Goal: Task Accomplishment & Management: Complete application form

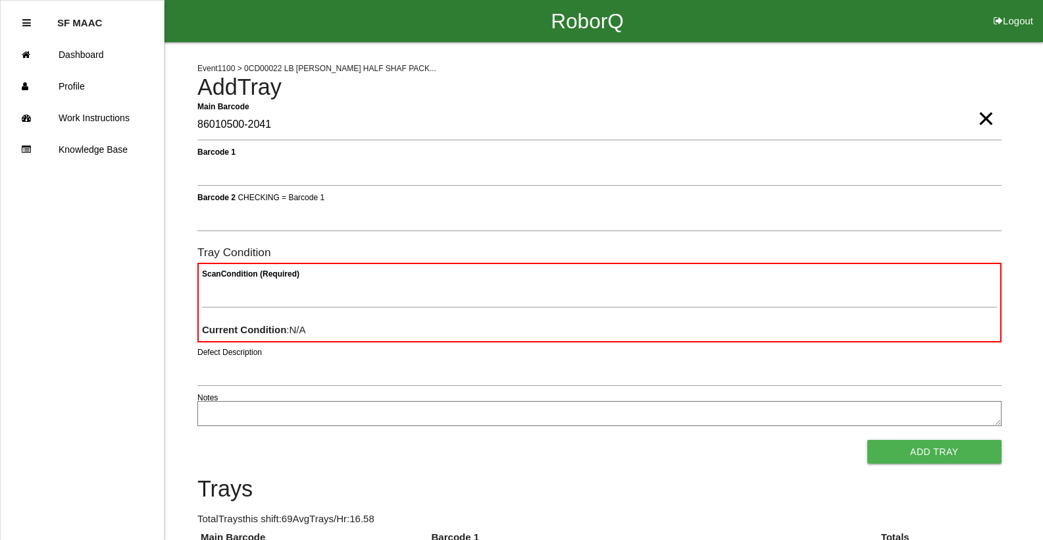
type Barcode "86010500-2041"
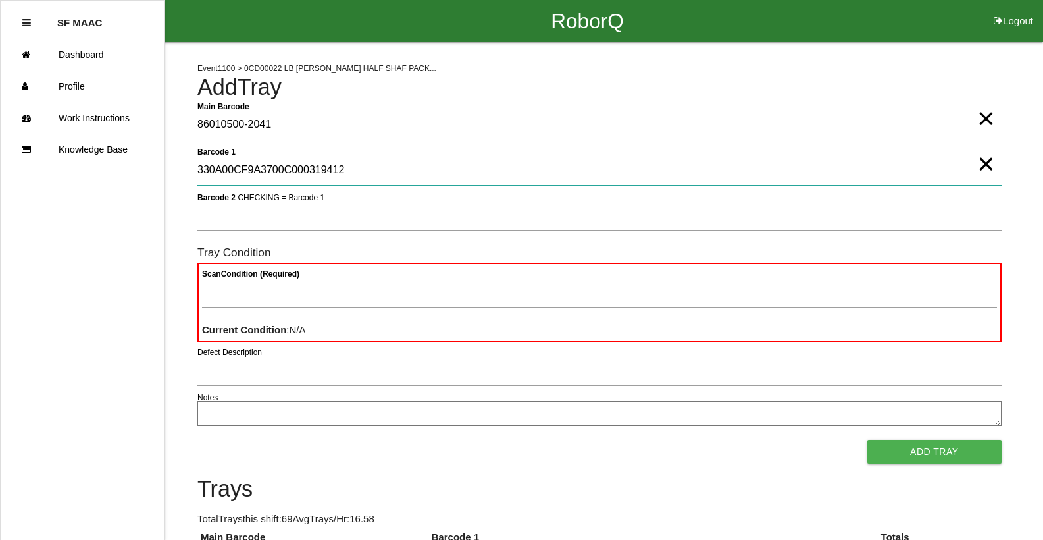
type 1 "330A00CF9A3700C000319412"
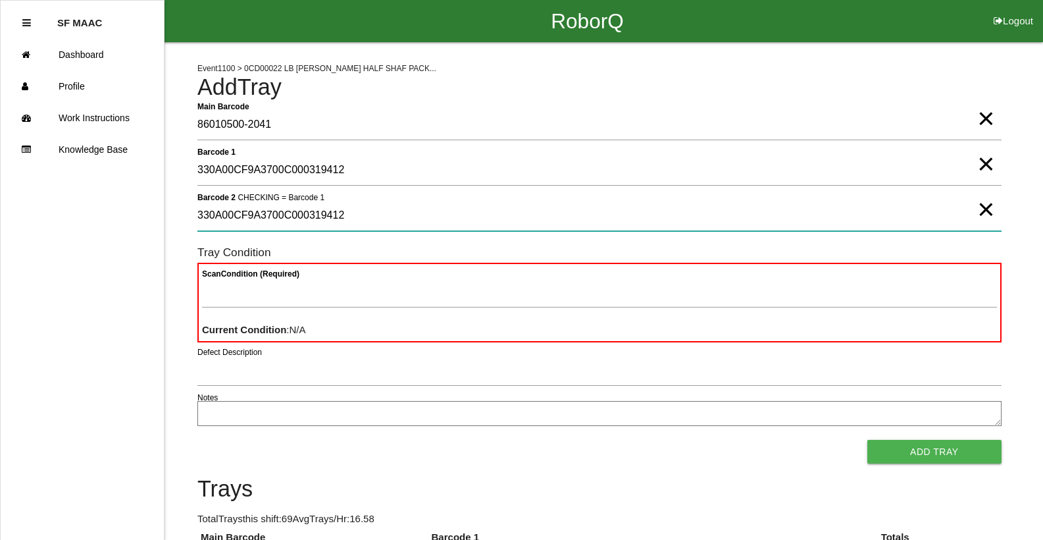
type 2 "330A00CF9A3700C000319412"
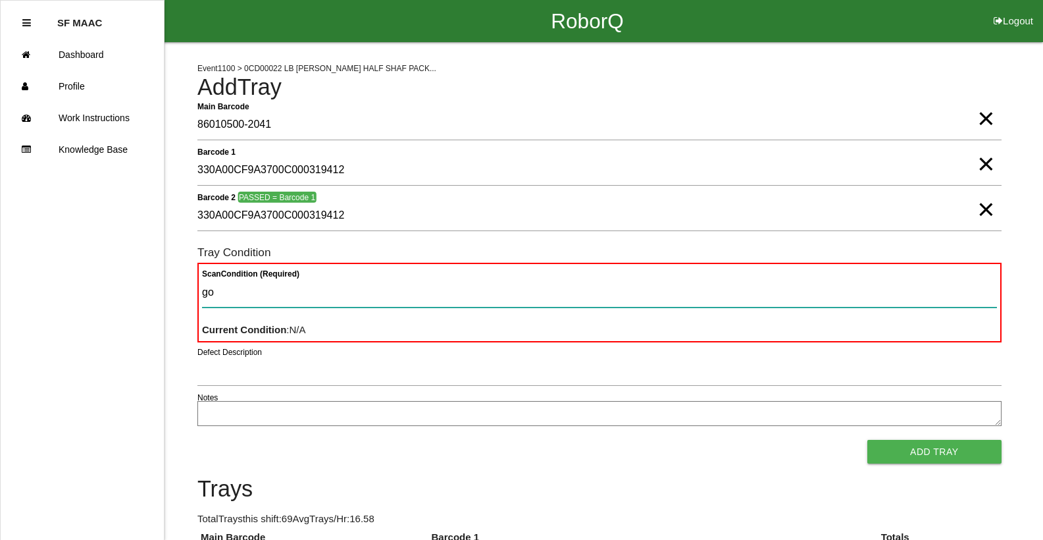
type Condition "goo"
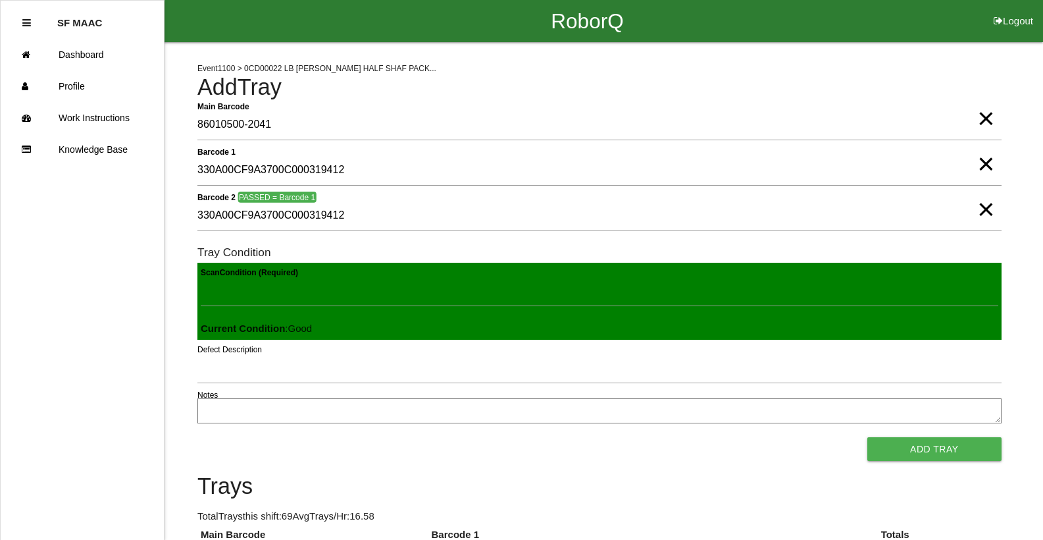
click at [868, 437] on button "Add Tray" at bounding box center [935, 449] width 134 height 24
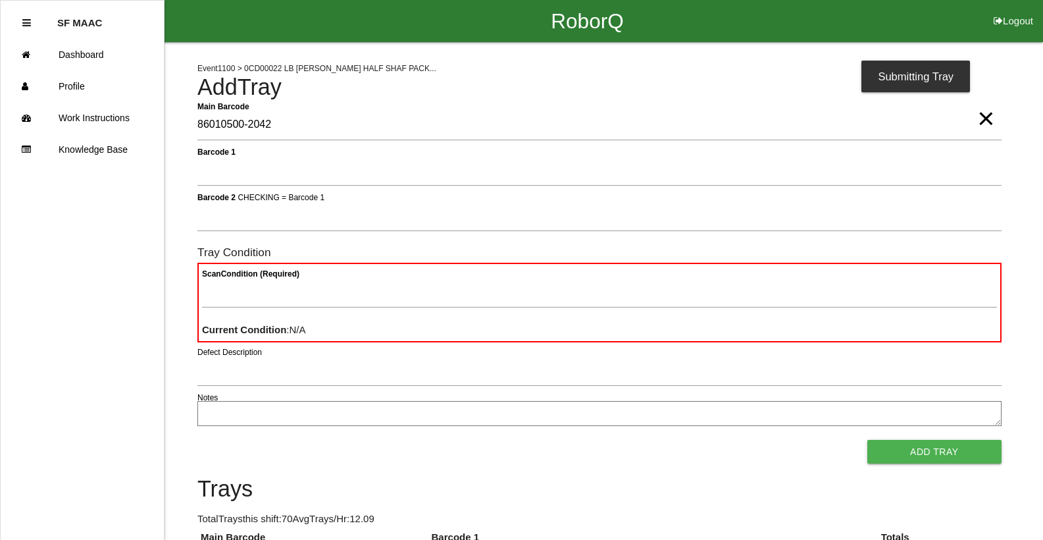
type Barcode "86010500-2042"
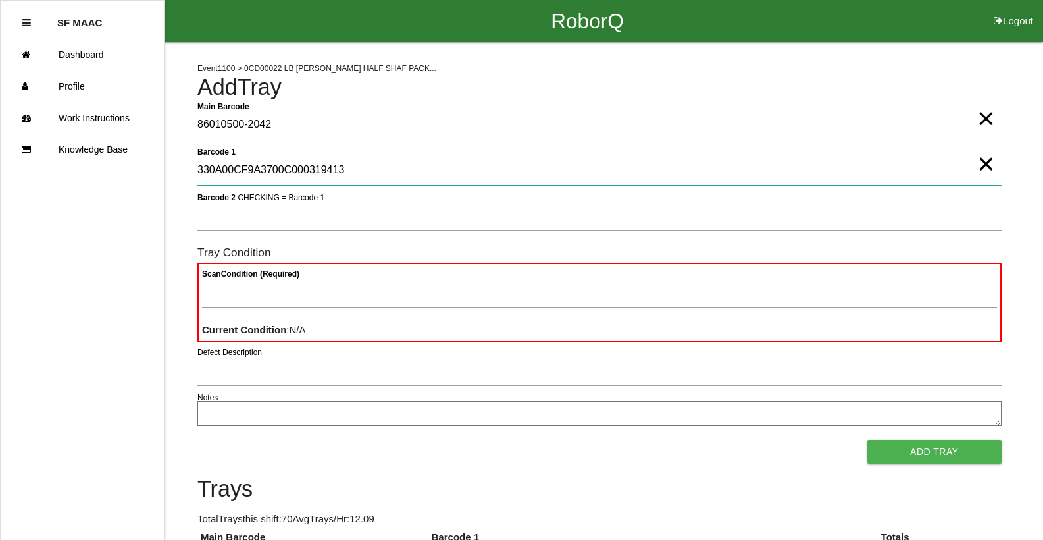
type 1 "330A00CF9A3700C000319413"
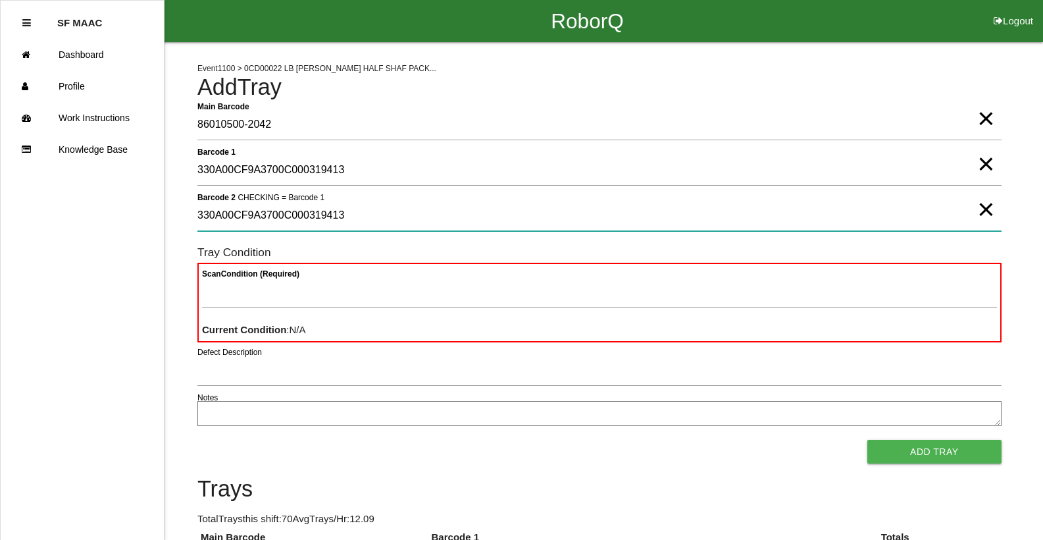
type 2 "330A00CF9A3700C000319413"
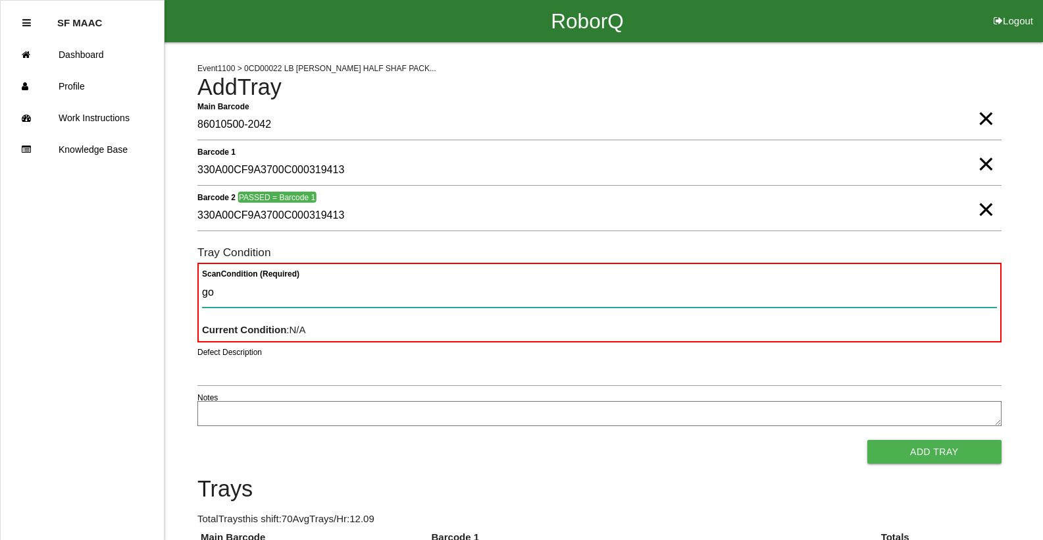
type Condition "goo"
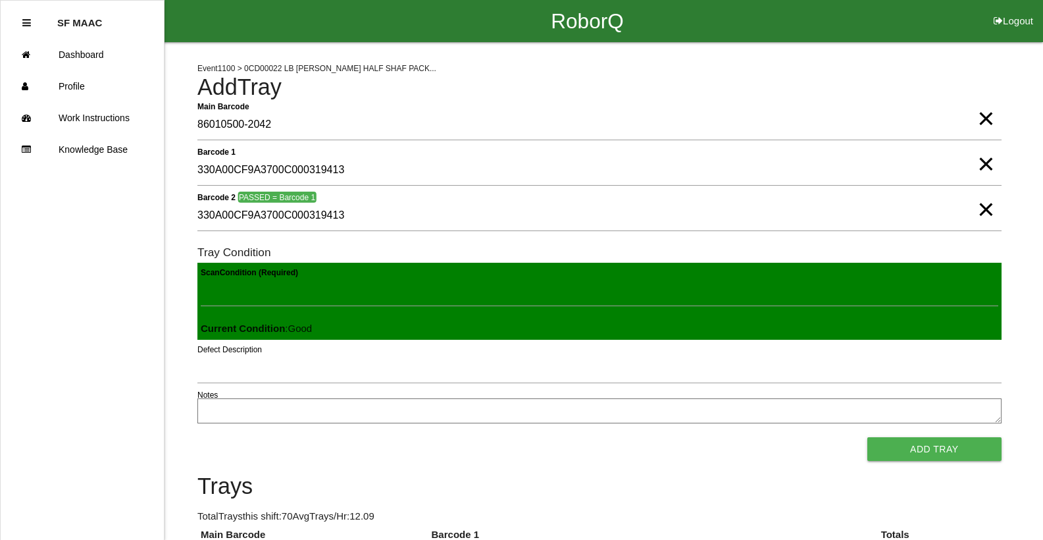
click at [868, 437] on button "Add Tray" at bounding box center [935, 449] width 134 height 24
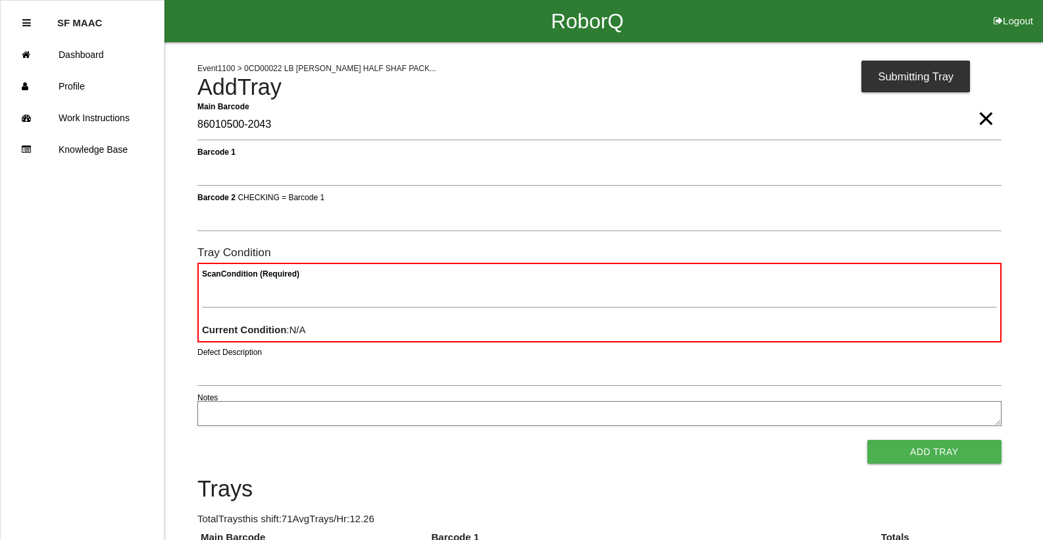
type Barcode "86010500-2043"
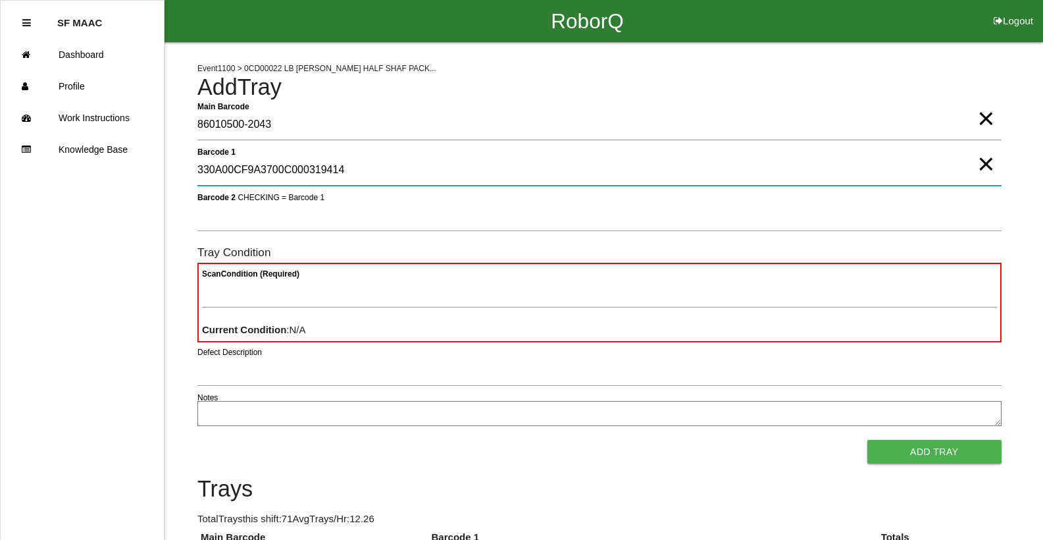
type 1 "330A00CF9A3700C000319414"
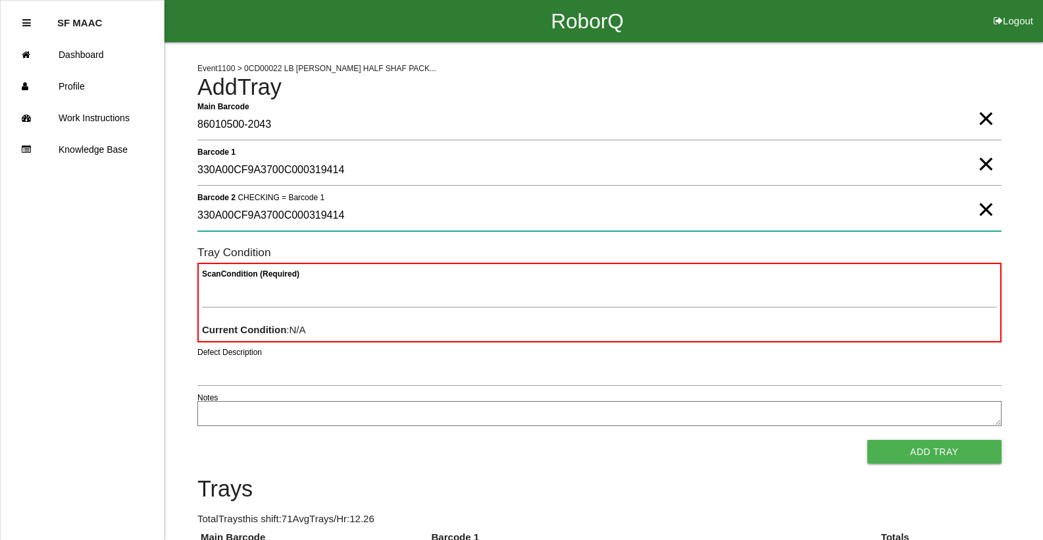
type 2 "330A00CF9A3700C000319414"
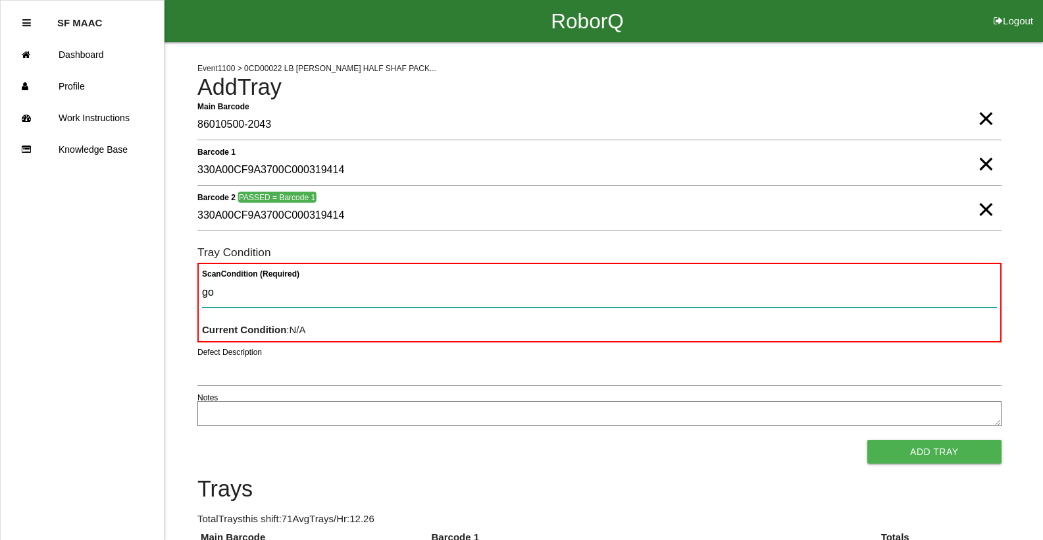
type Condition "goo"
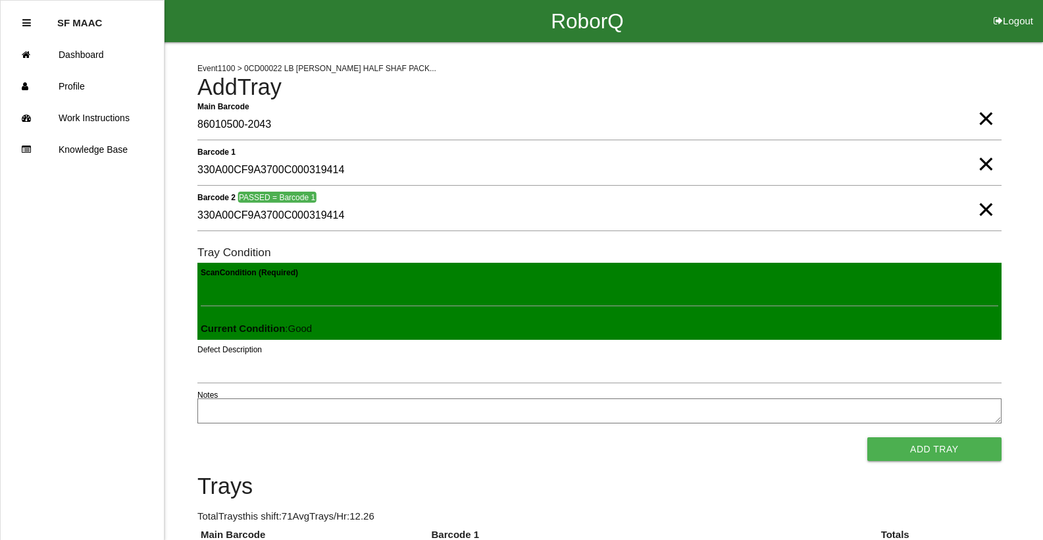
click at [868, 437] on button "Add Tray" at bounding box center [935, 449] width 134 height 24
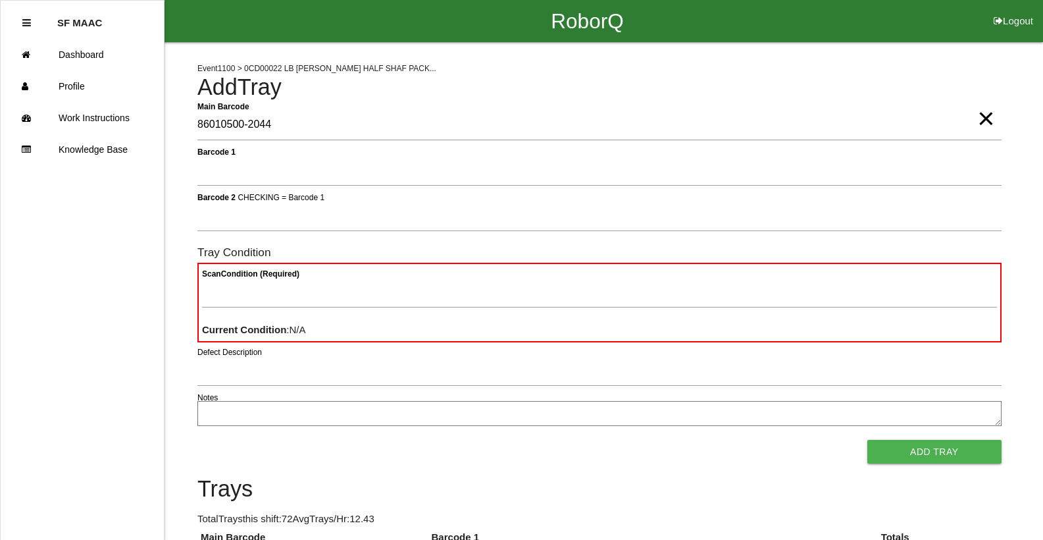
type Barcode "86010500-2044"
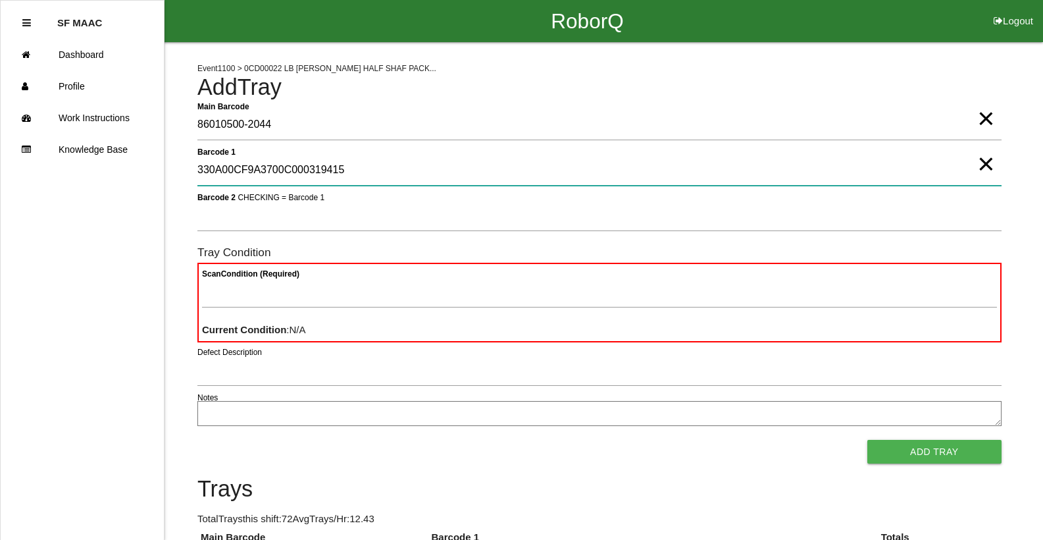
type 1 "330A00CF9A3700C000319415"
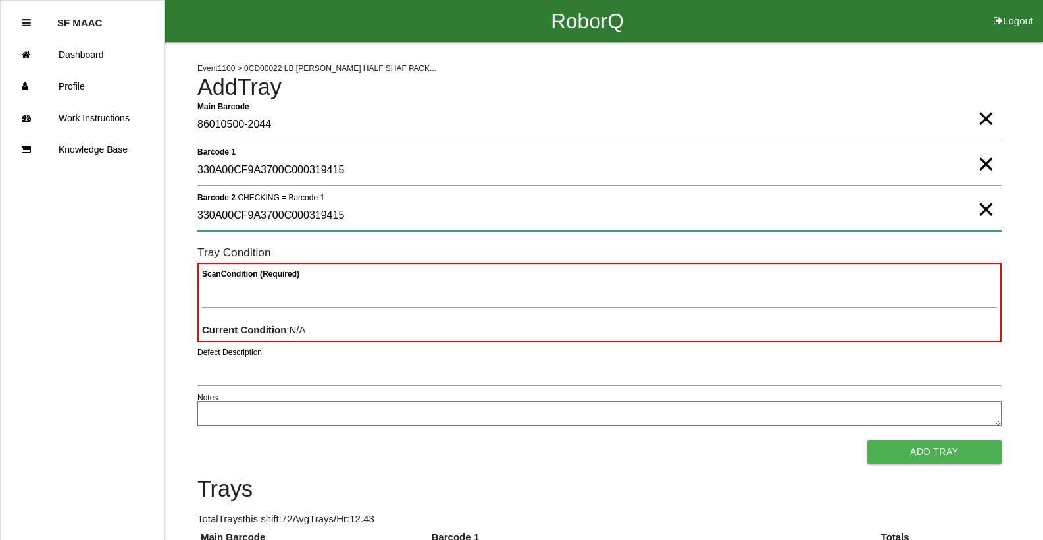
type 2 "330A00CF9A3700C000319415"
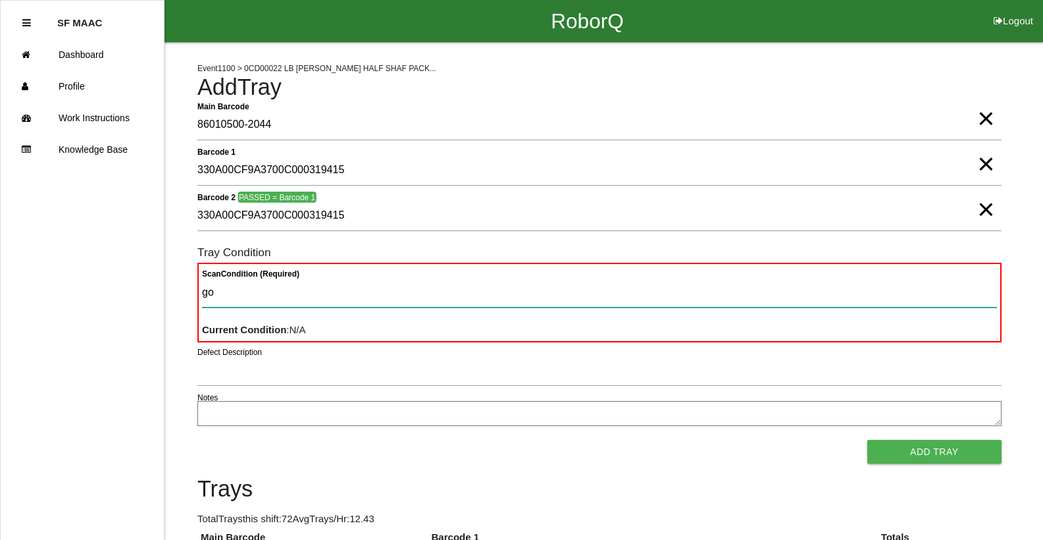
type Condition "goo"
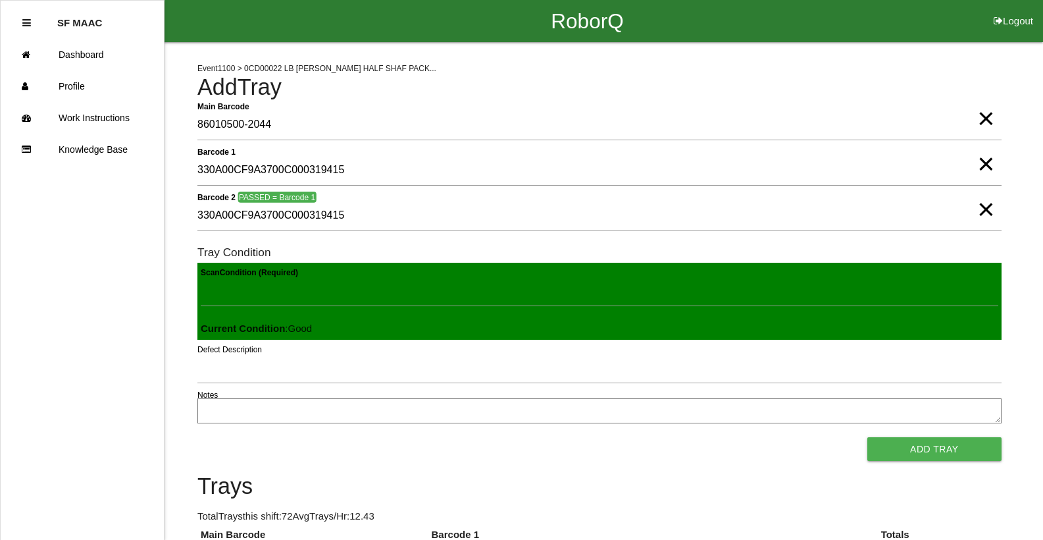
click at [868, 437] on button "Add Tray" at bounding box center [935, 449] width 134 height 24
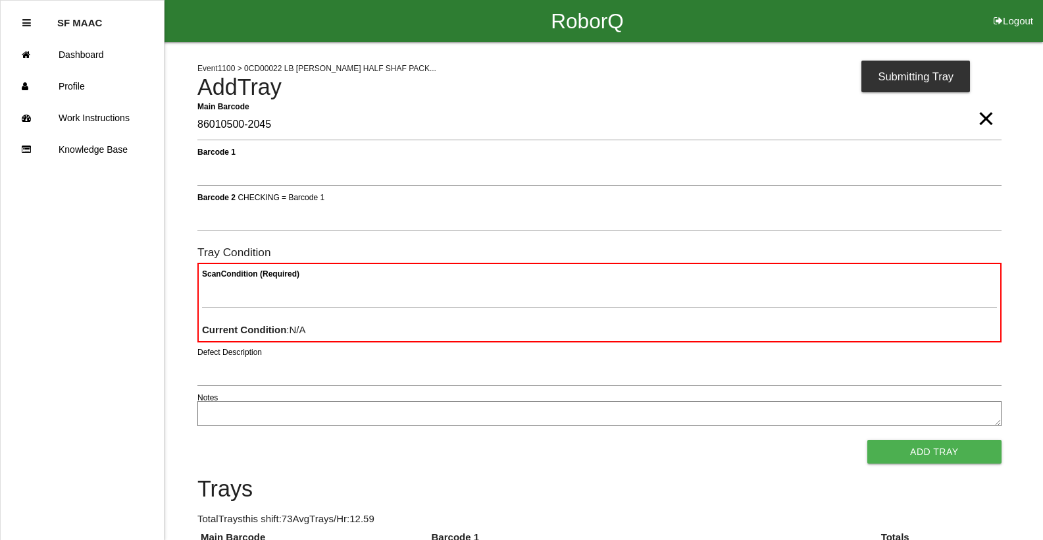
type Barcode "86010500-2045"
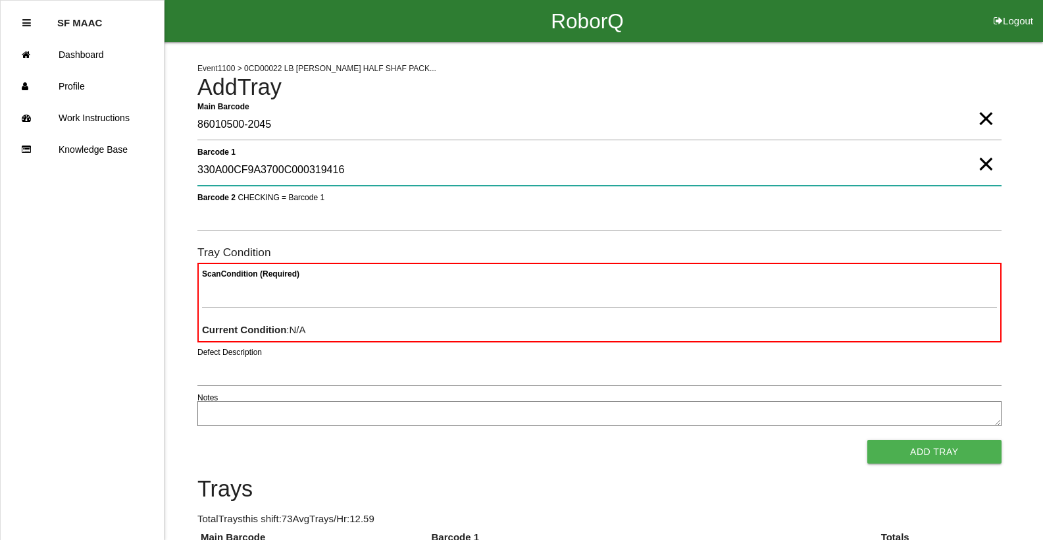
type 1 "330A00CF9A3700C000319416"
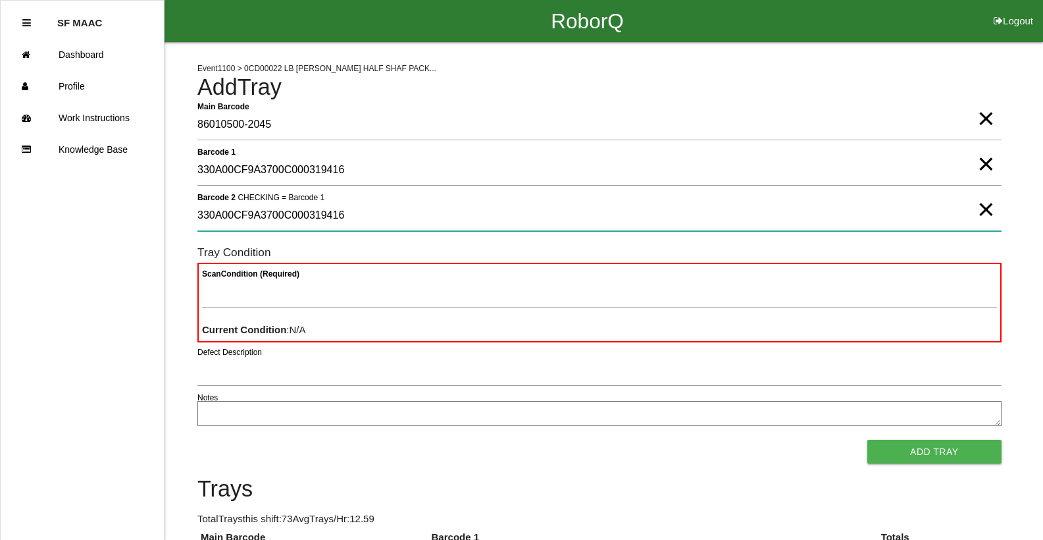
type 2 "330A00CF9A3700C000319416"
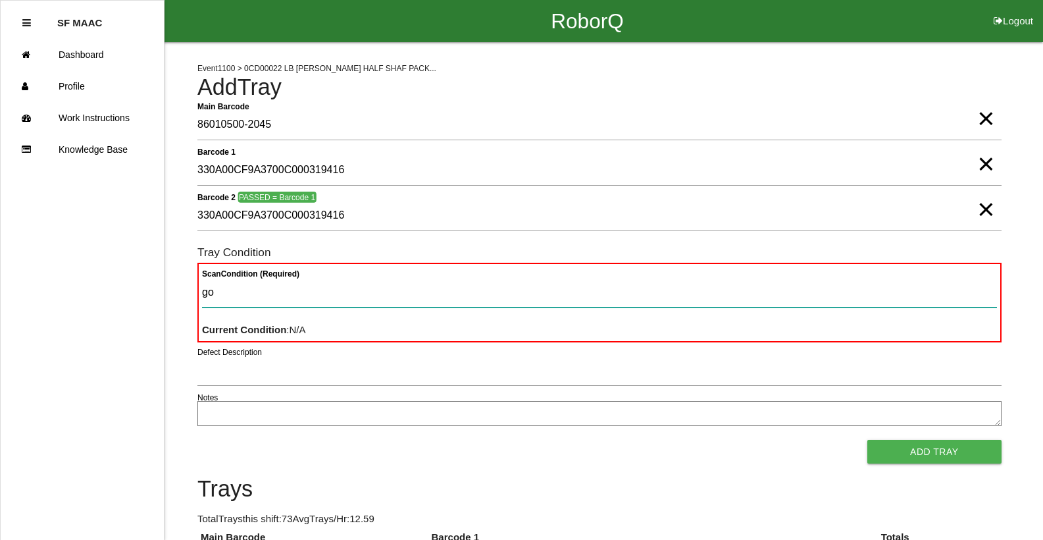
type Condition "goo"
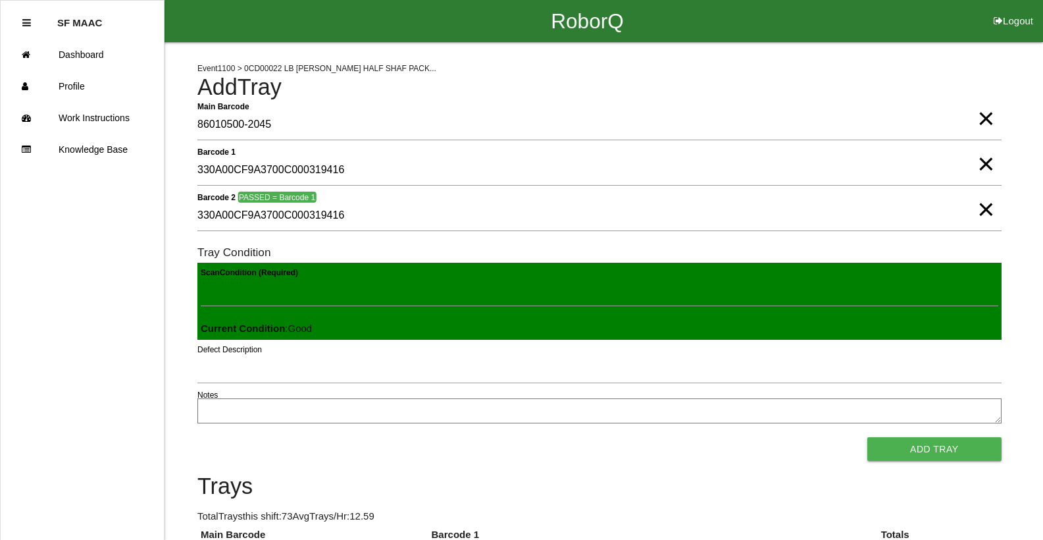
click at [868, 437] on button "Add Tray" at bounding box center [935, 449] width 134 height 24
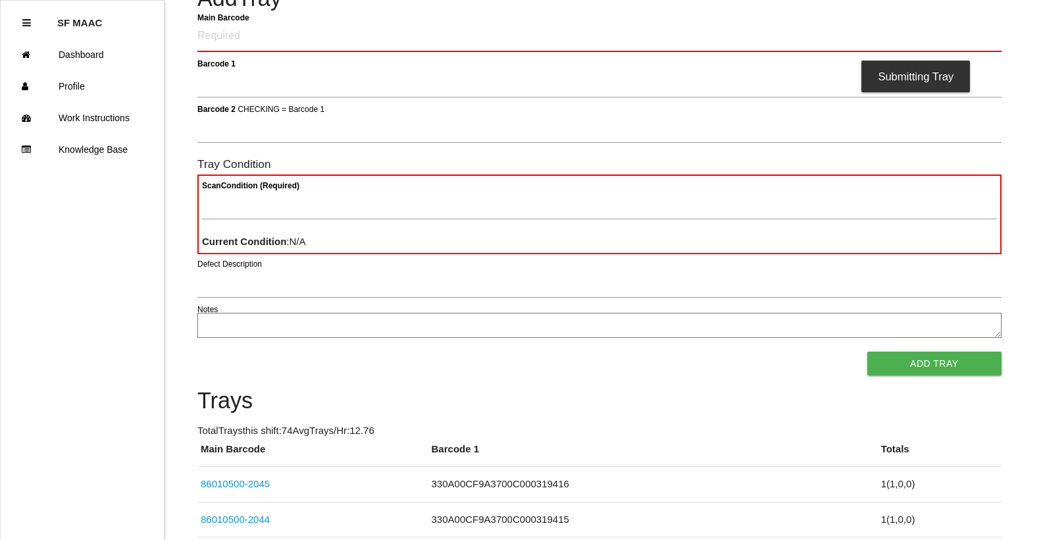
scroll to position [66, 0]
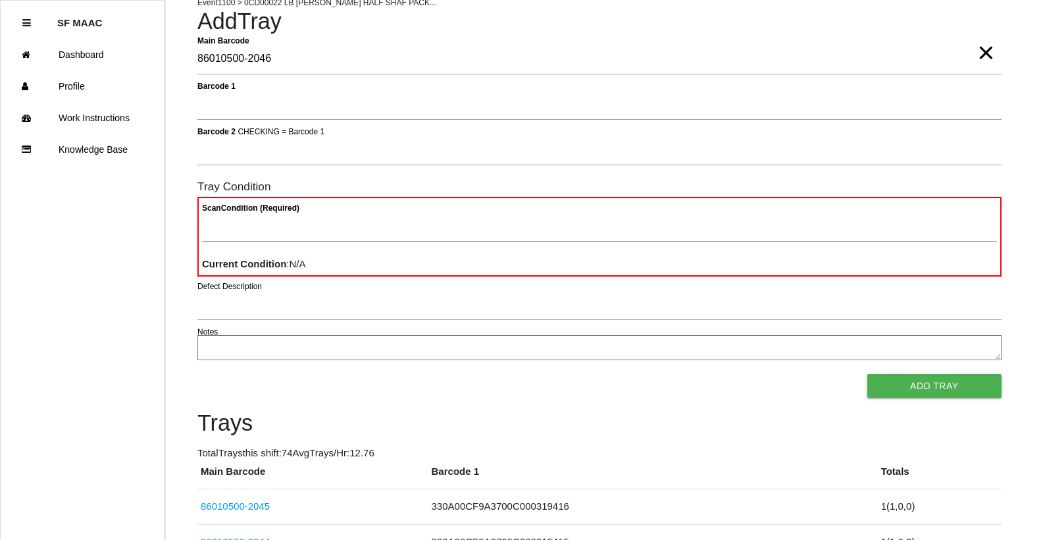
type Barcode "86010500-2046"
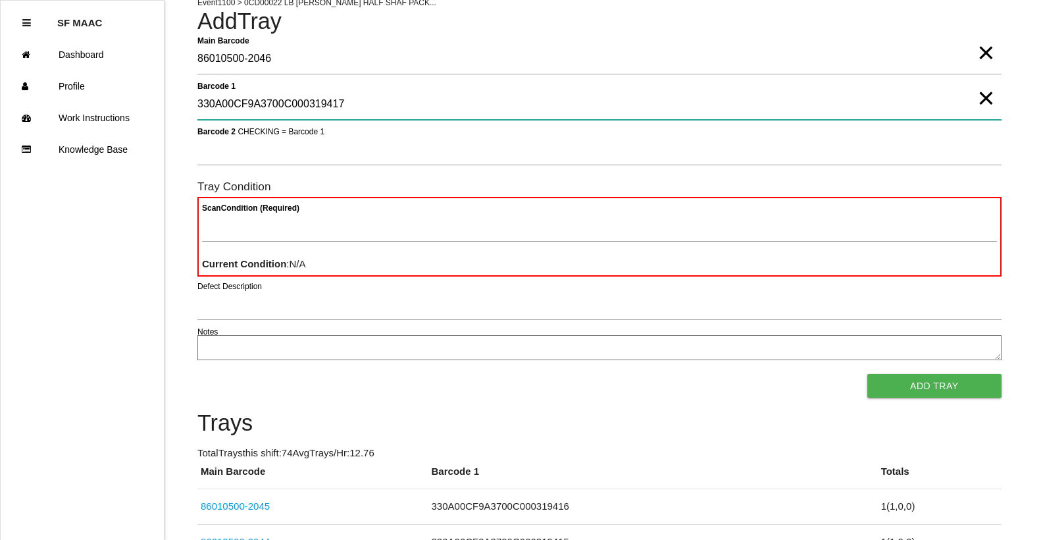
type 1 "330A00CF9A3700C000319417"
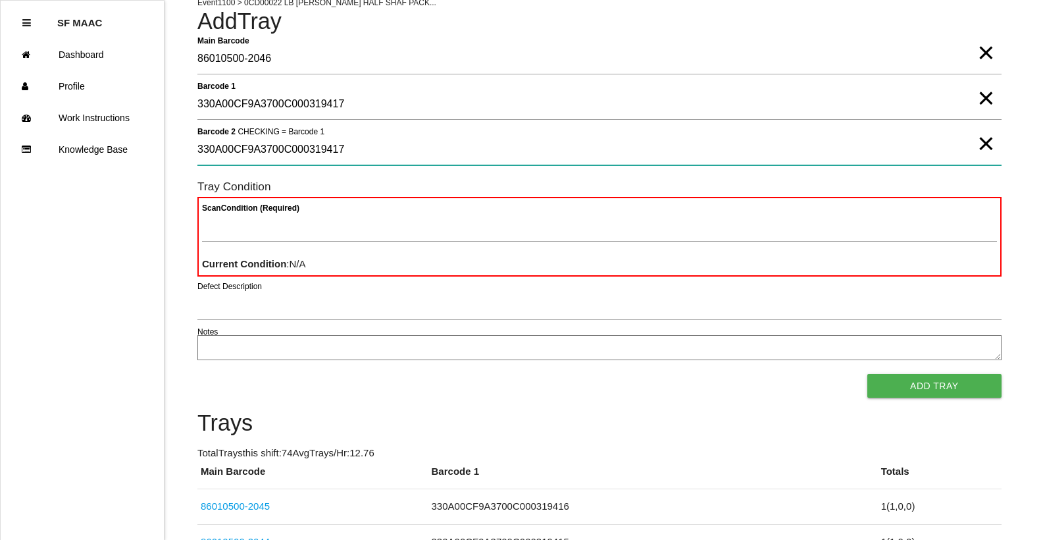
type 2 "330A00CF9A3700C000319417"
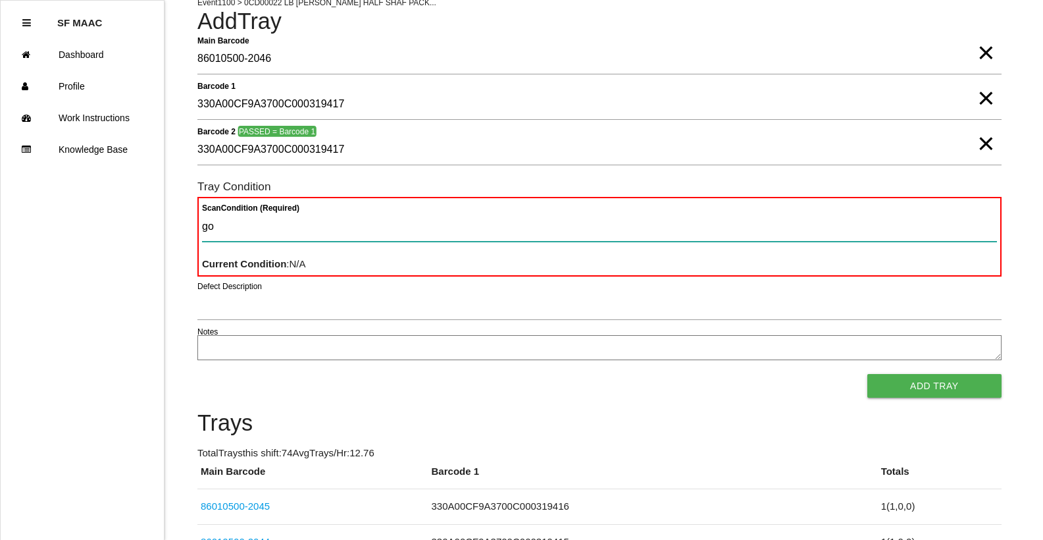
type Condition "goo"
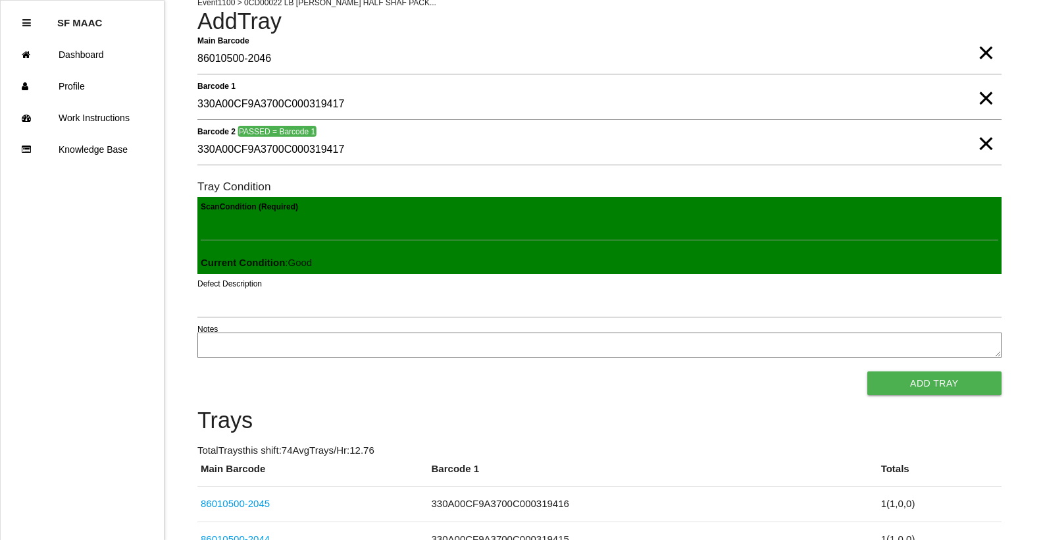
click at [868, 371] on button "Add Tray" at bounding box center [935, 383] width 134 height 24
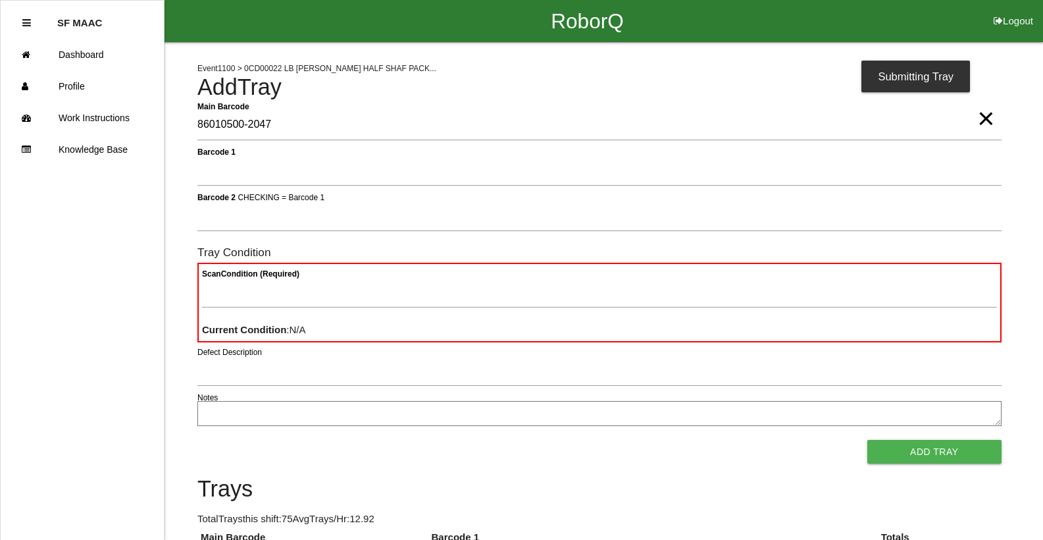
type Barcode "86010500-2047"
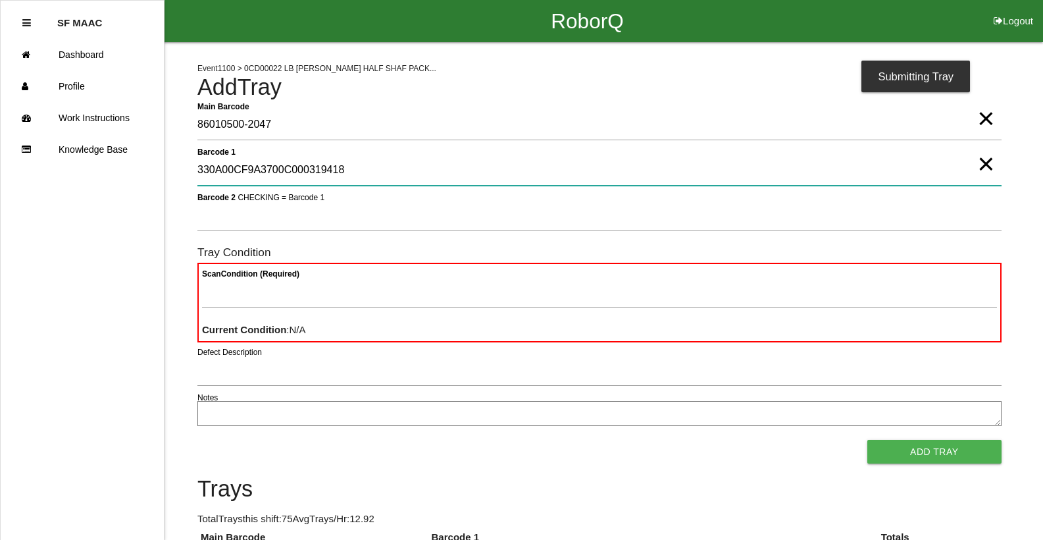
type 1 "330A00CF9A3700C000319418"
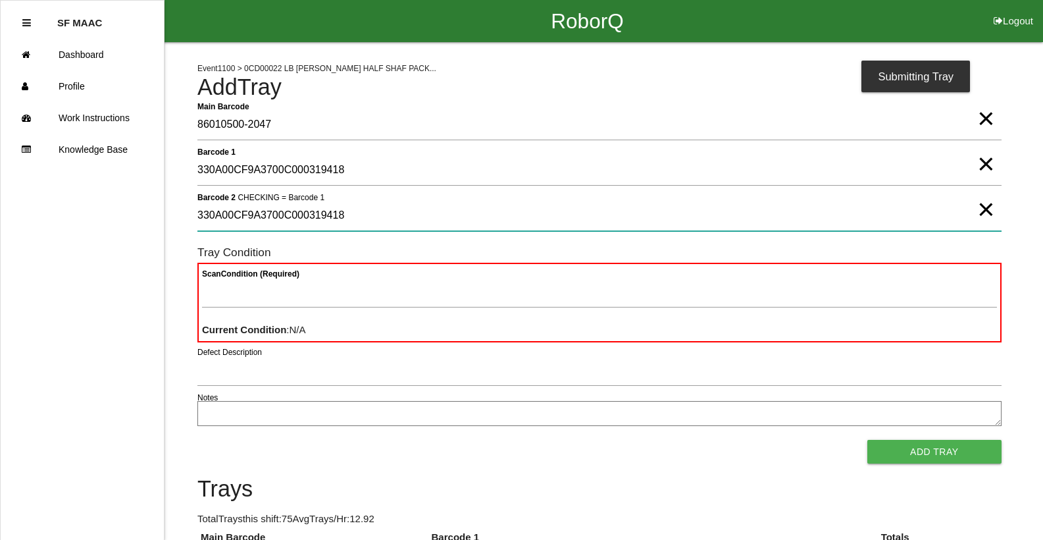
type 2 "330A00CF9A3700C000319418"
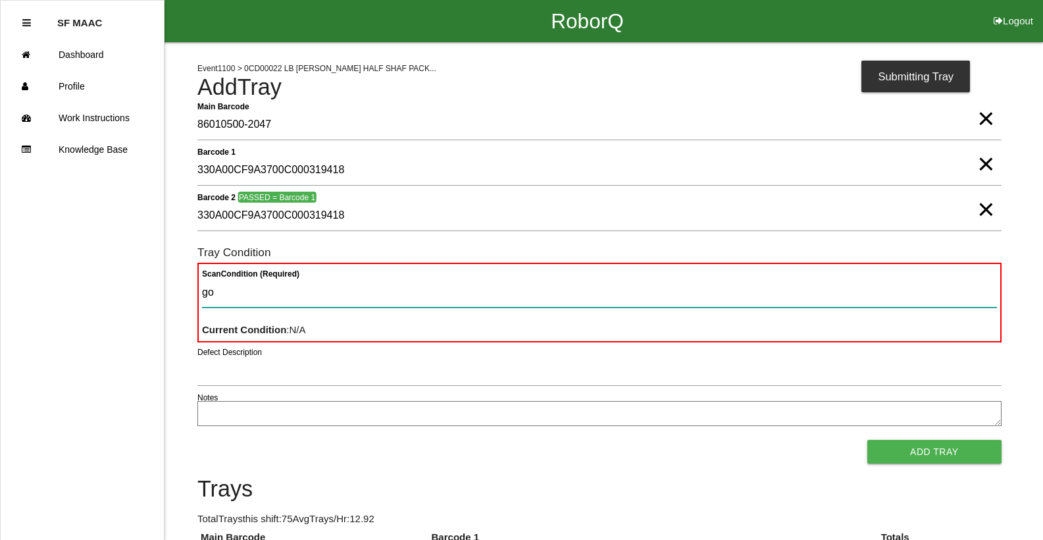
type Condition "goo"
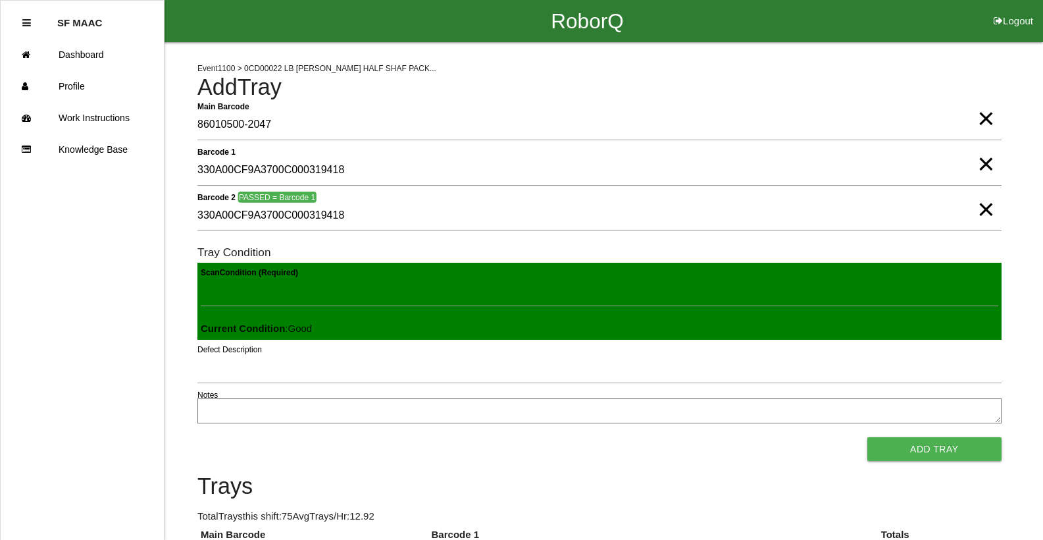
click at [868, 437] on button "Add Tray" at bounding box center [935, 449] width 134 height 24
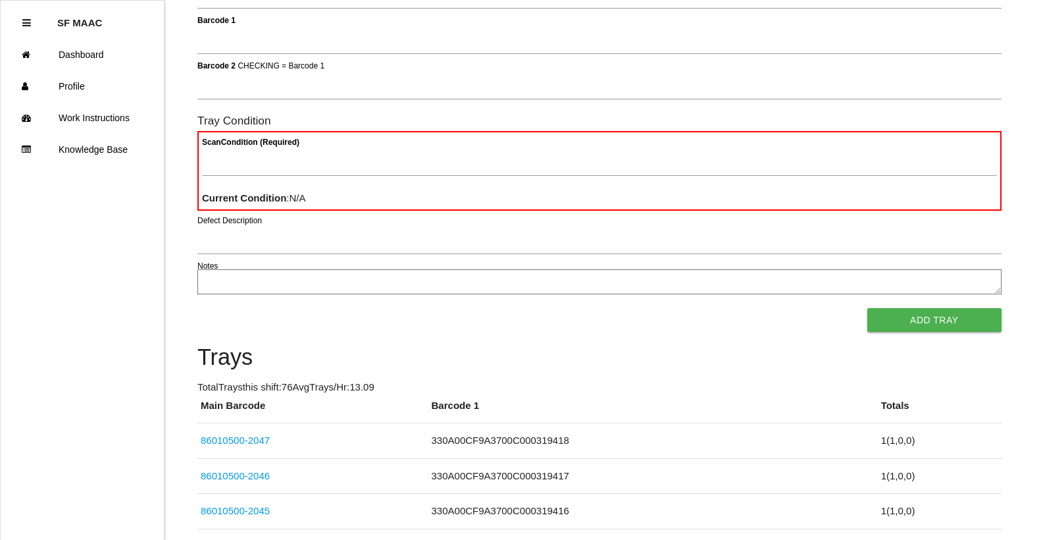
scroll to position [118, 0]
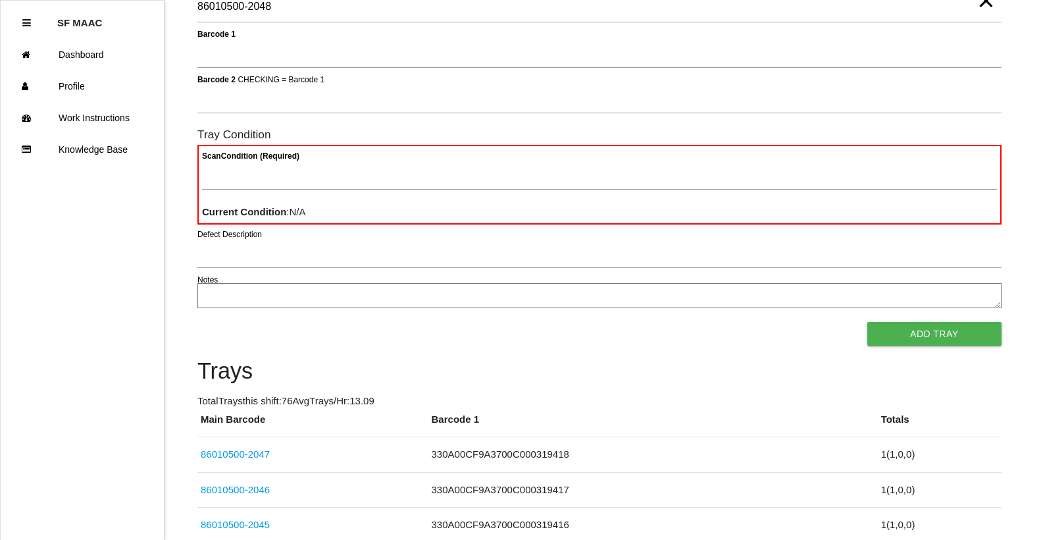
type Barcode "86010500-2048"
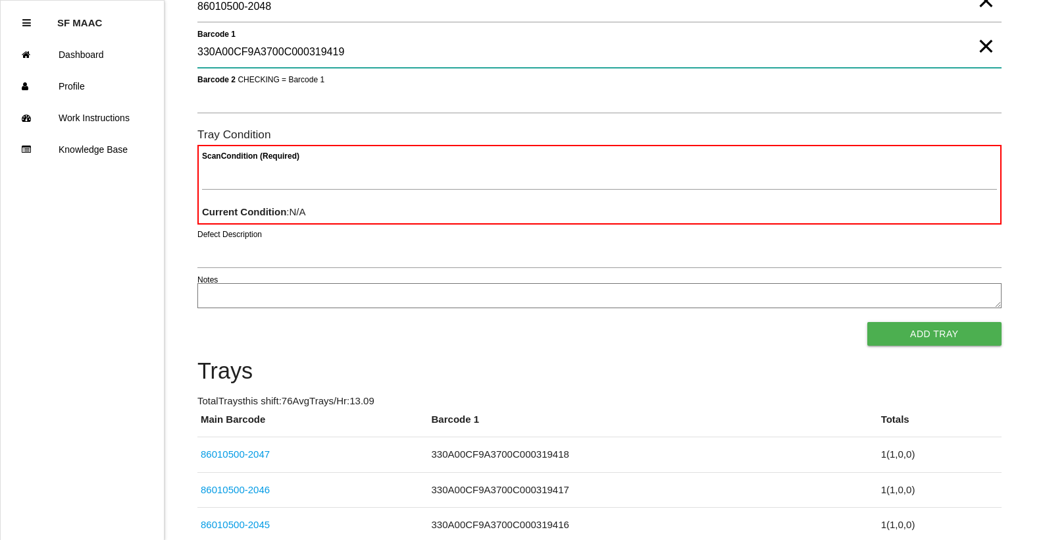
type 1 "330A00CF9A3700C000319419"
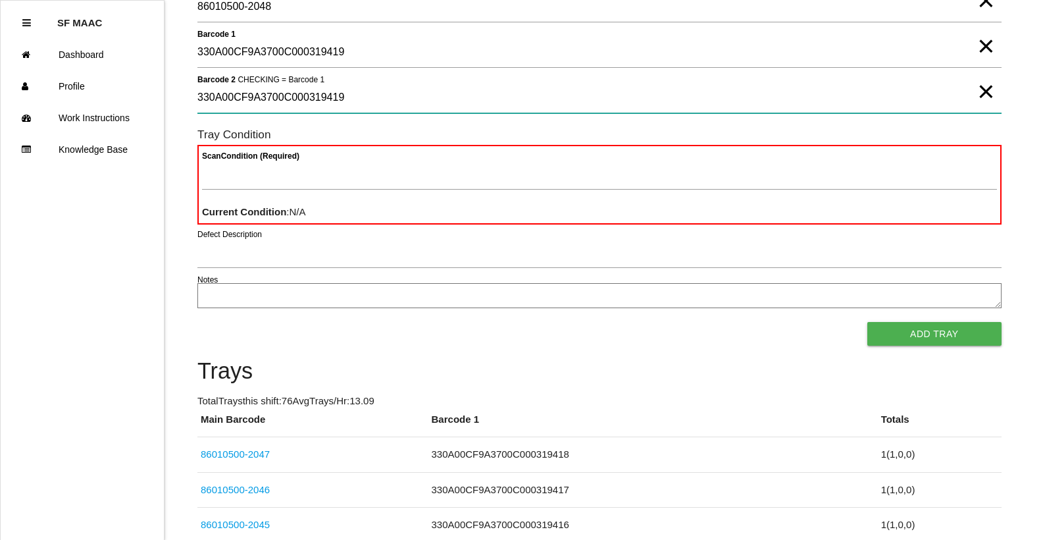
type 2 "330A00CF9A3700C000319419"
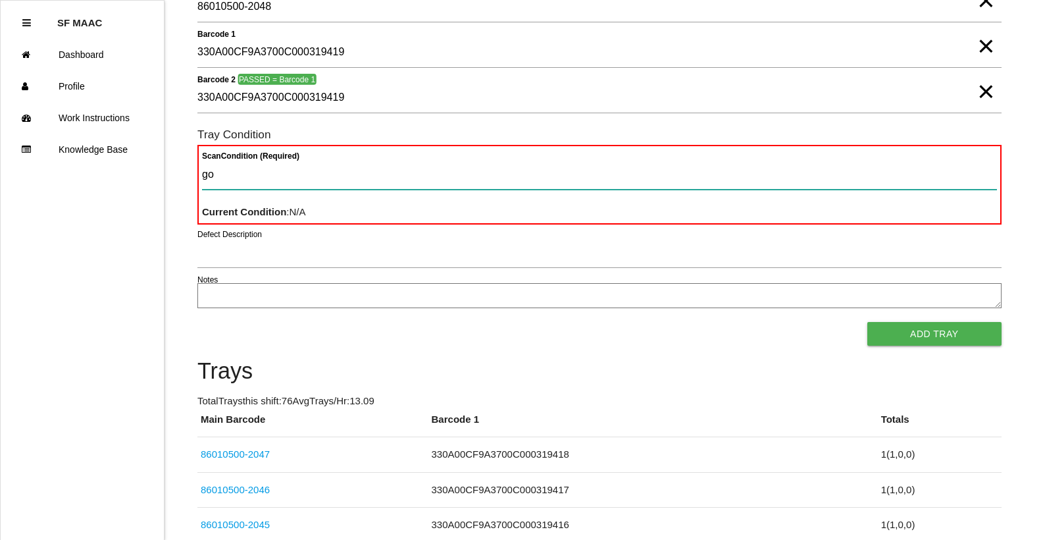
type Condition "goo"
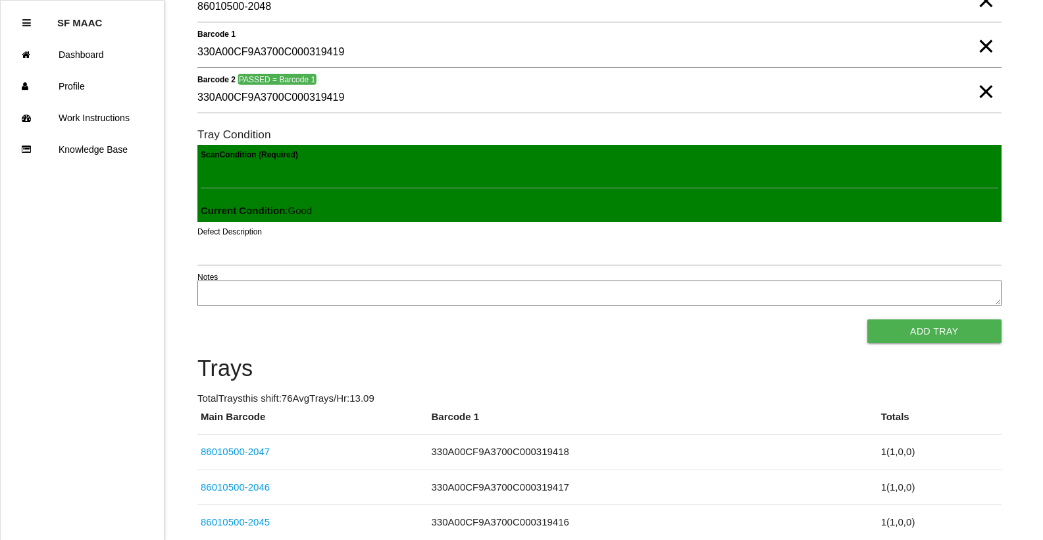
click at [868, 319] on button "Add Tray" at bounding box center [935, 331] width 134 height 24
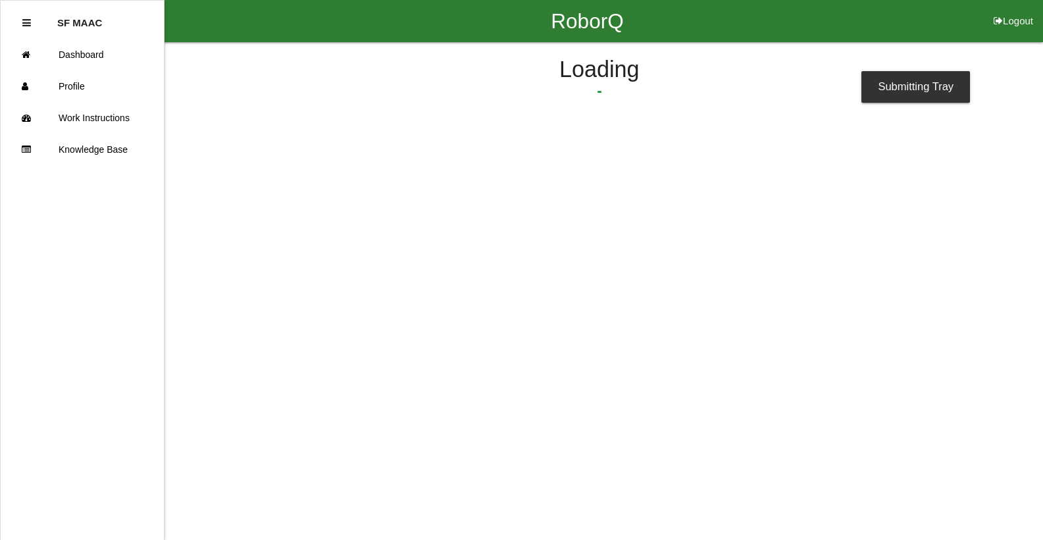
scroll to position [0, 0]
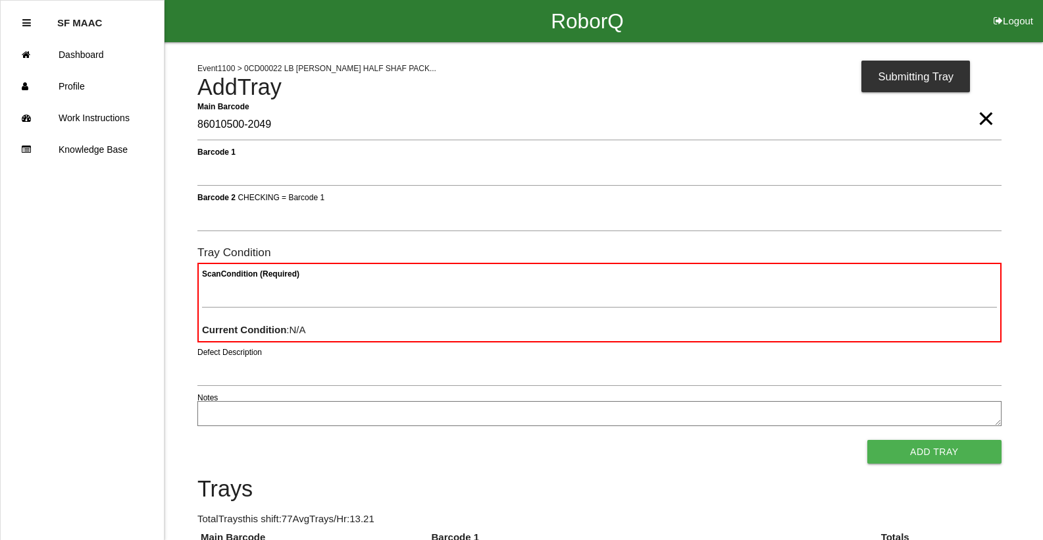
type Barcode "86010500-2049"
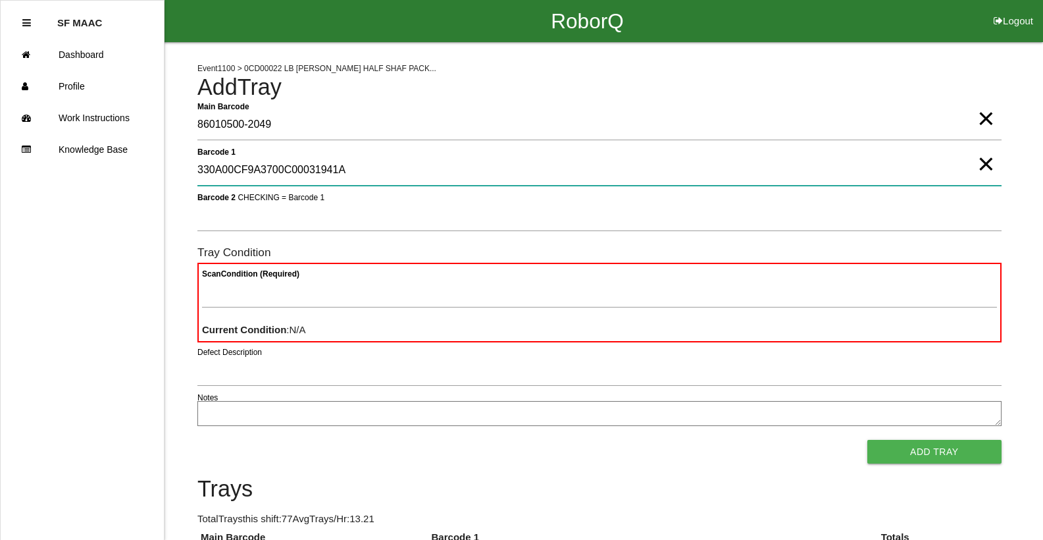
type 1 "330A00CF9A3700C00031941A"
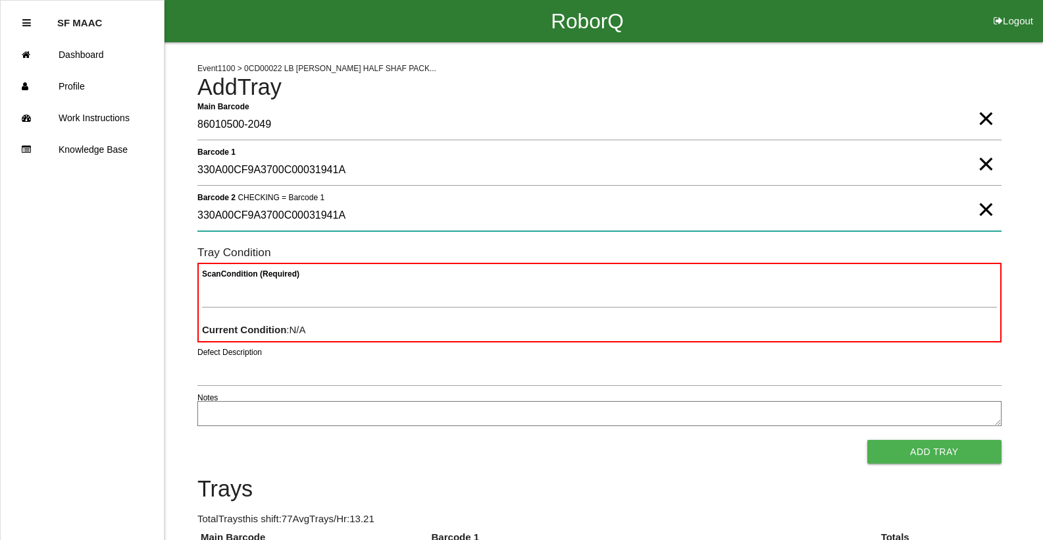
type 2 "330A00CF9A3700C00031941A"
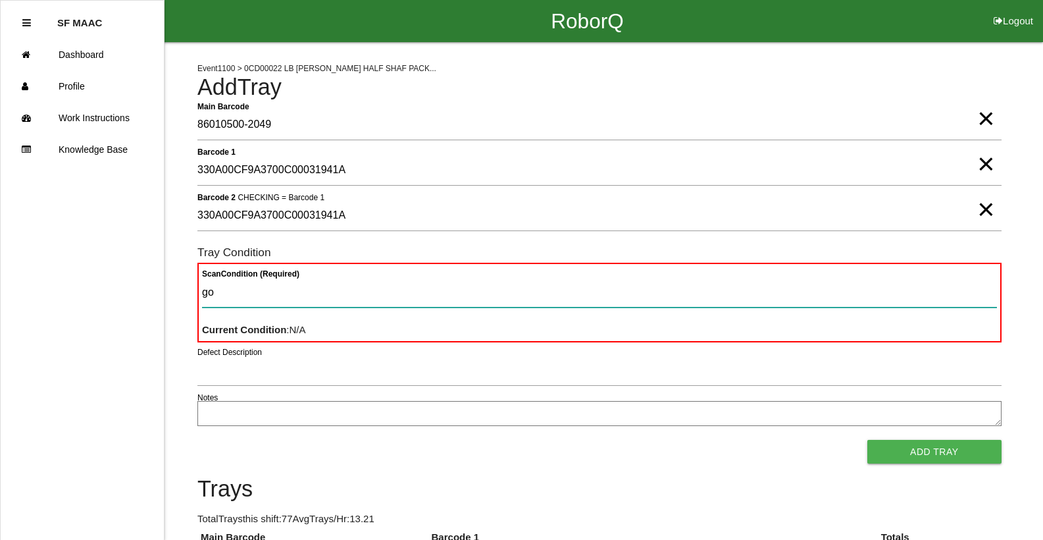
type Condition "goo"
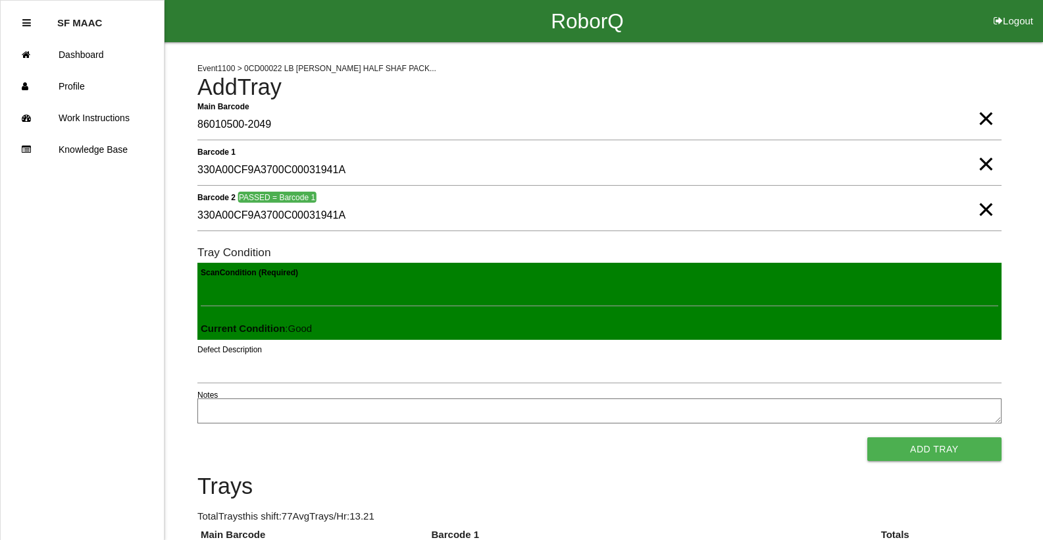
click at [868, 437] on button "Add Tray" at bounding box center [935, 449] width 134 height 24
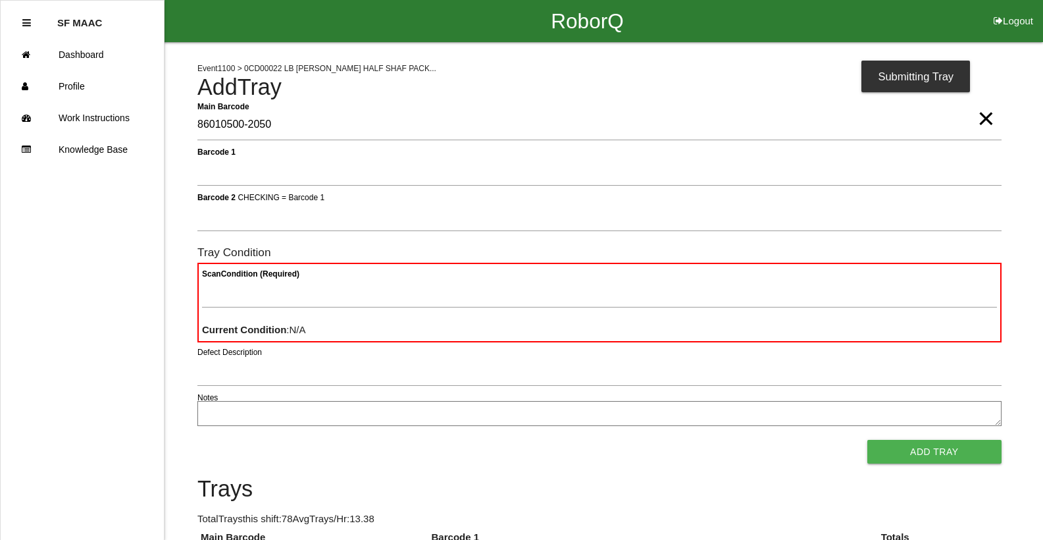
type Barcode "86010500-2050"
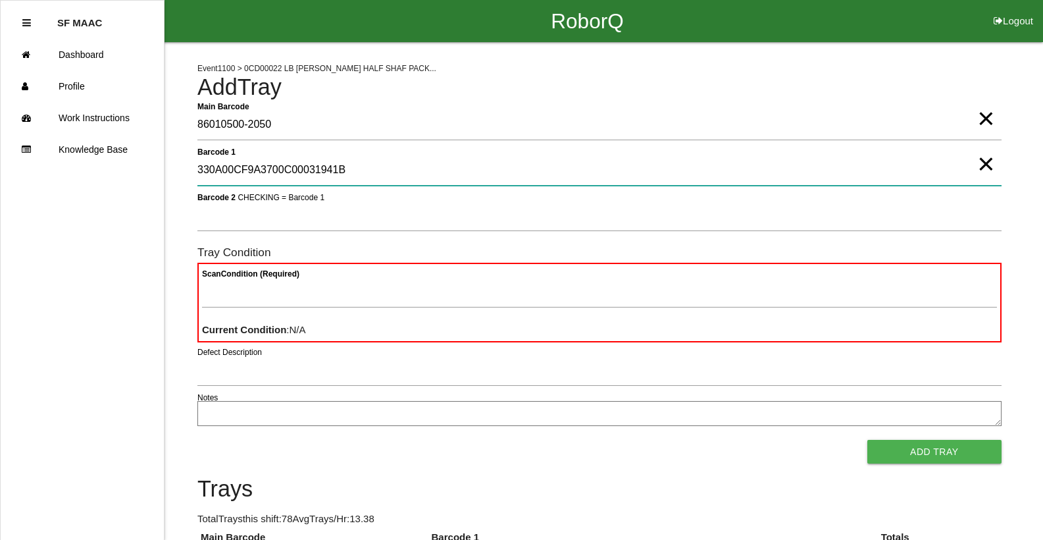
type 1 "330A00CF9A3700C00031941B"
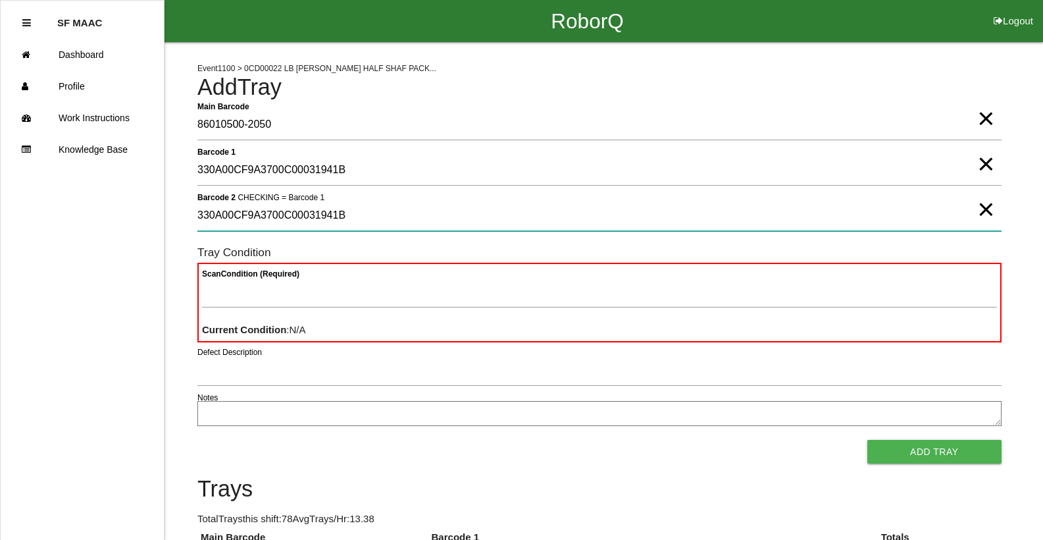
type 2 "330A00CF9A3700C00031941B"
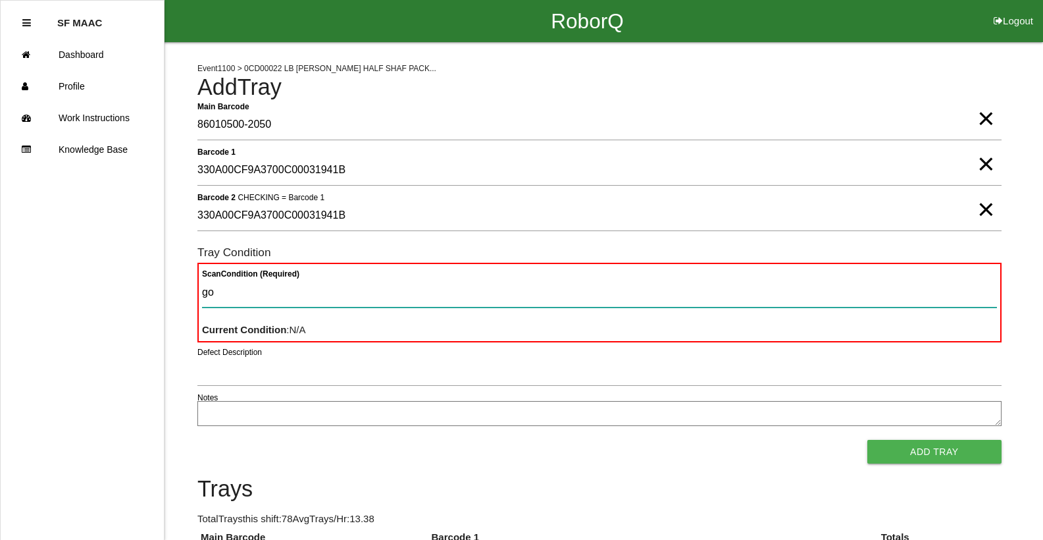
type Condition "goo"
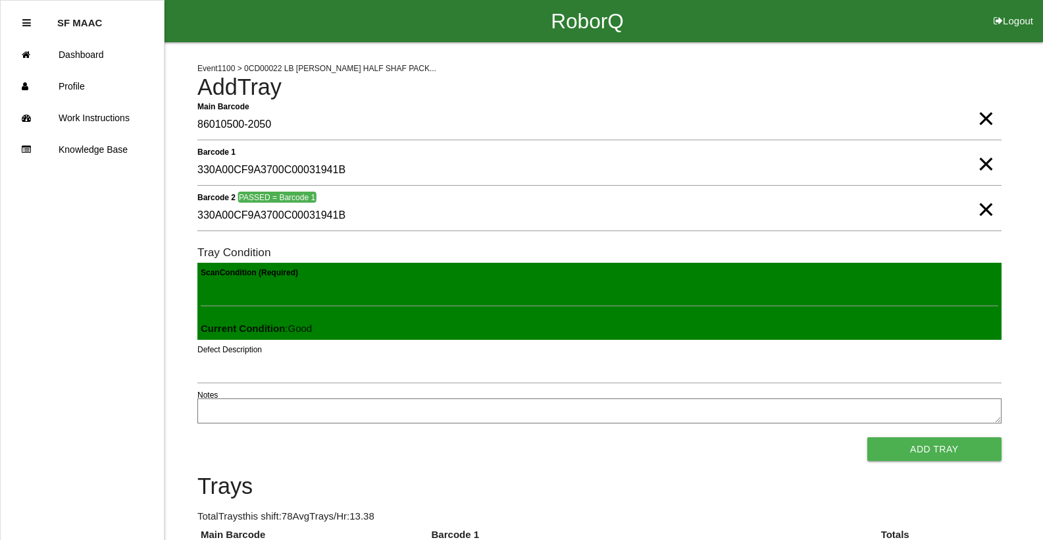
click button "Add Tray" at bounding box center [935, 449] width 134 height 24
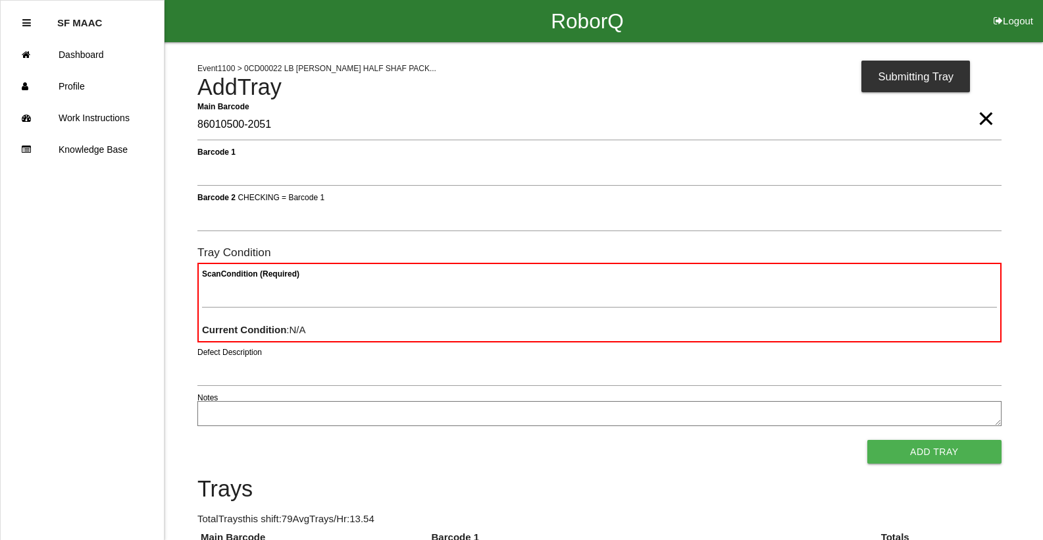
type Barcode "86010500-2051"
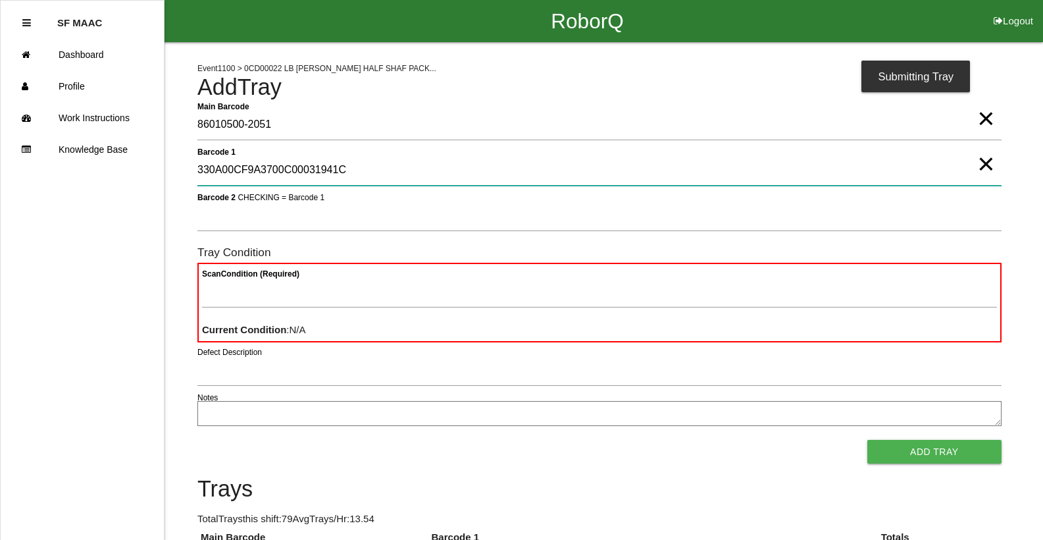
type 1 "330A00CF9A3700C00031941C"
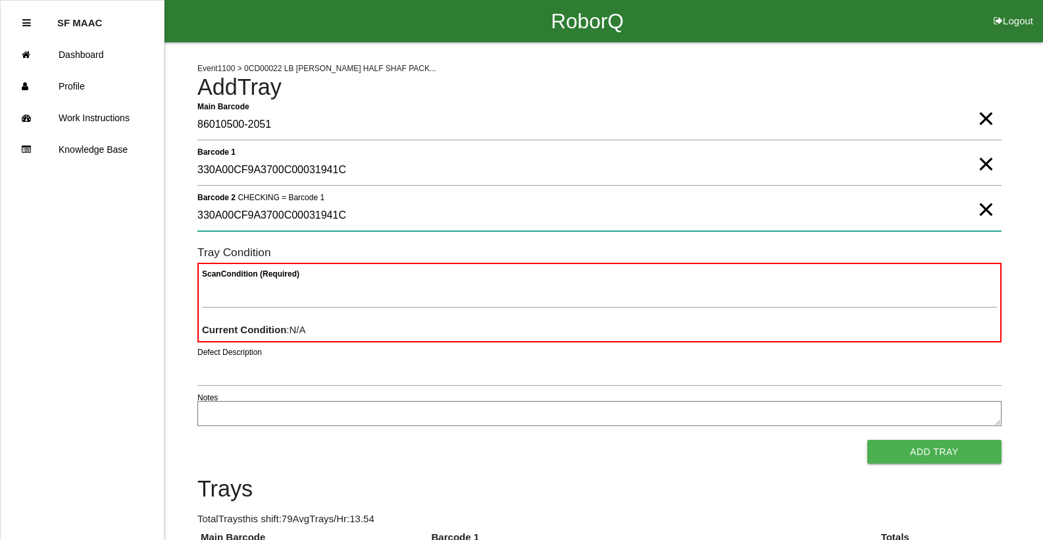
type 2 "330A00CF9A3700C00031941C"
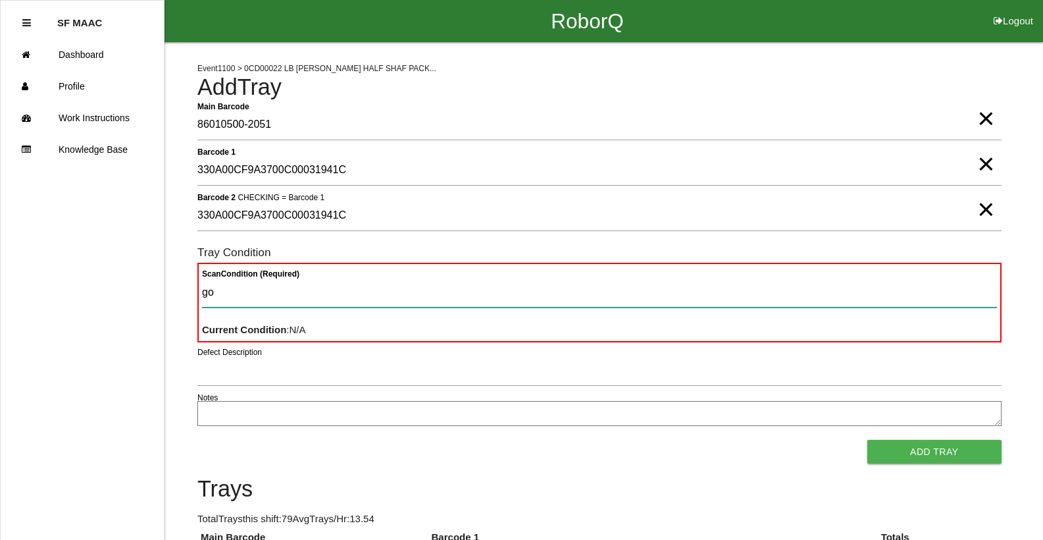
type Condition "goo"
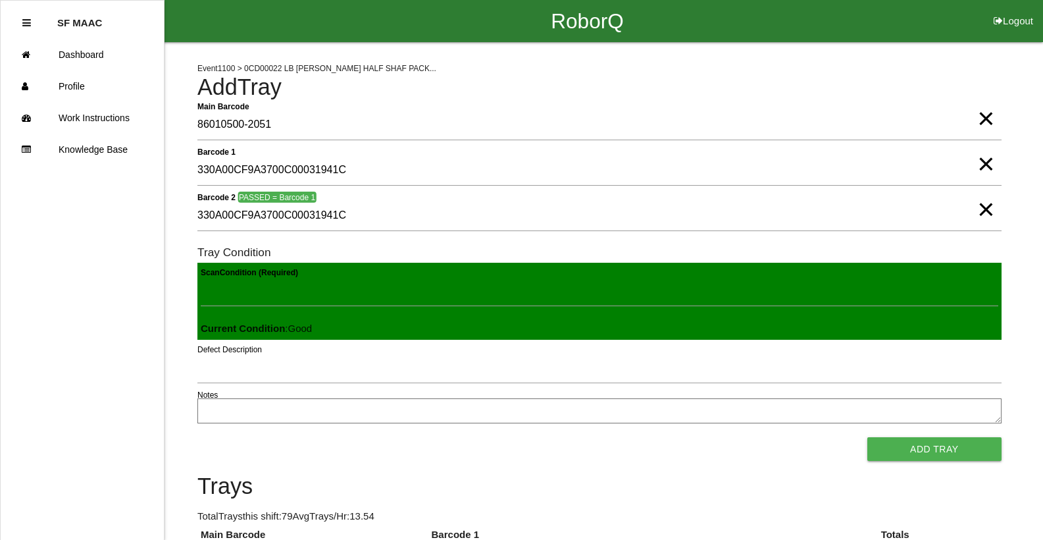
click at [868, 437] on button "Add Tray" at bounding box center [935, 449] width 134 height 24
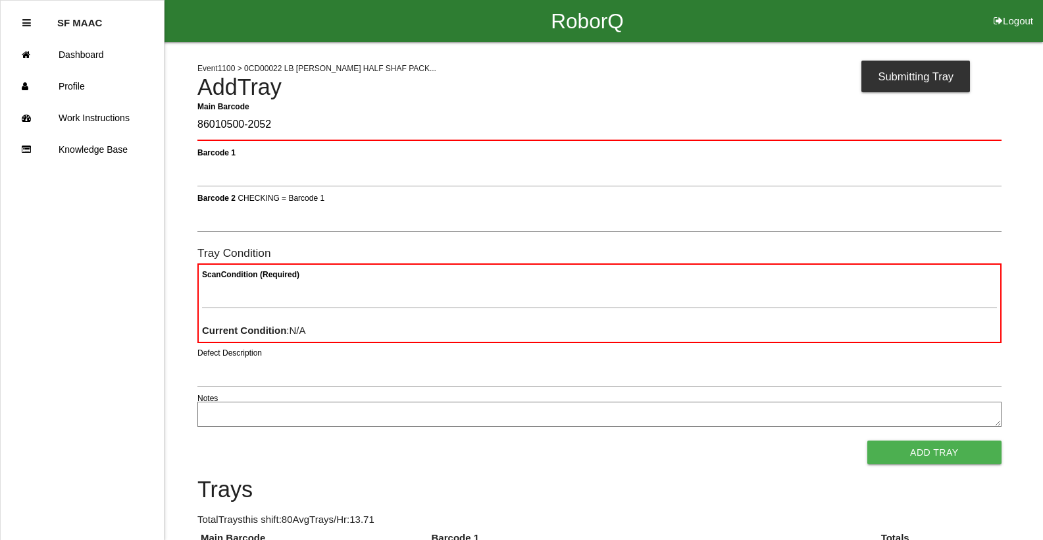
type Barcode "86010500-2052"
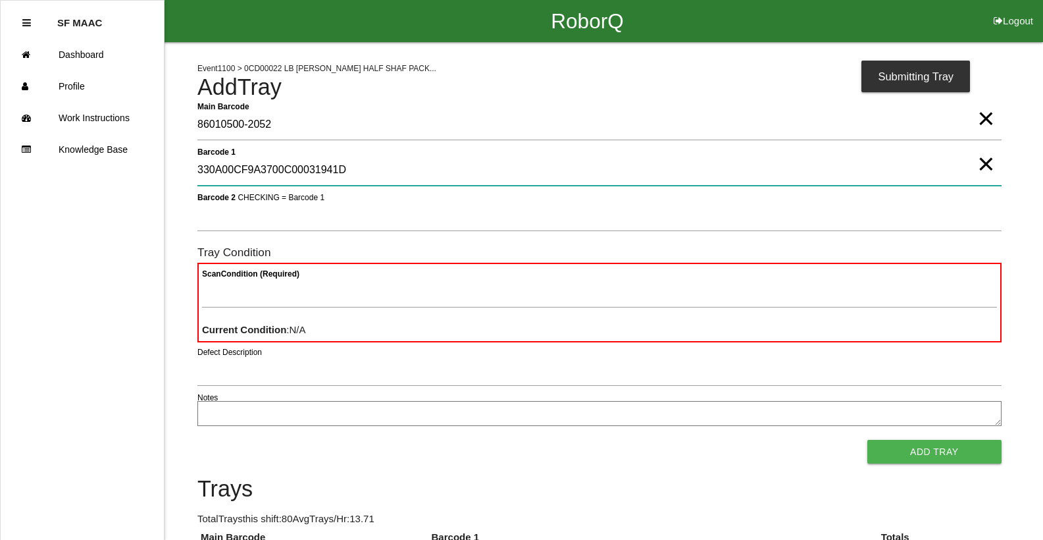
type 1 "330A00CF9A3700C00031941D"
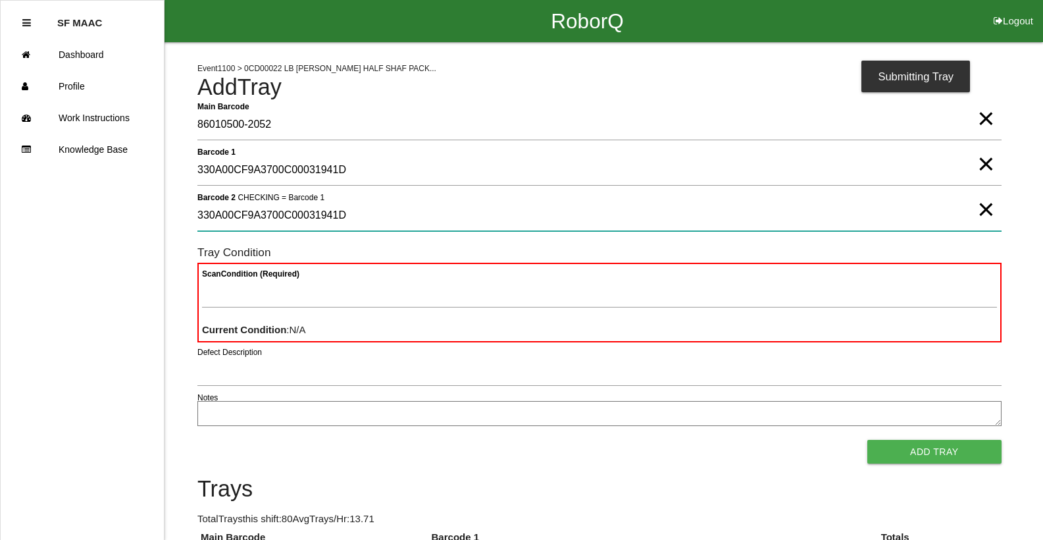
type 2 "330A00CF9A3700C00031941D"
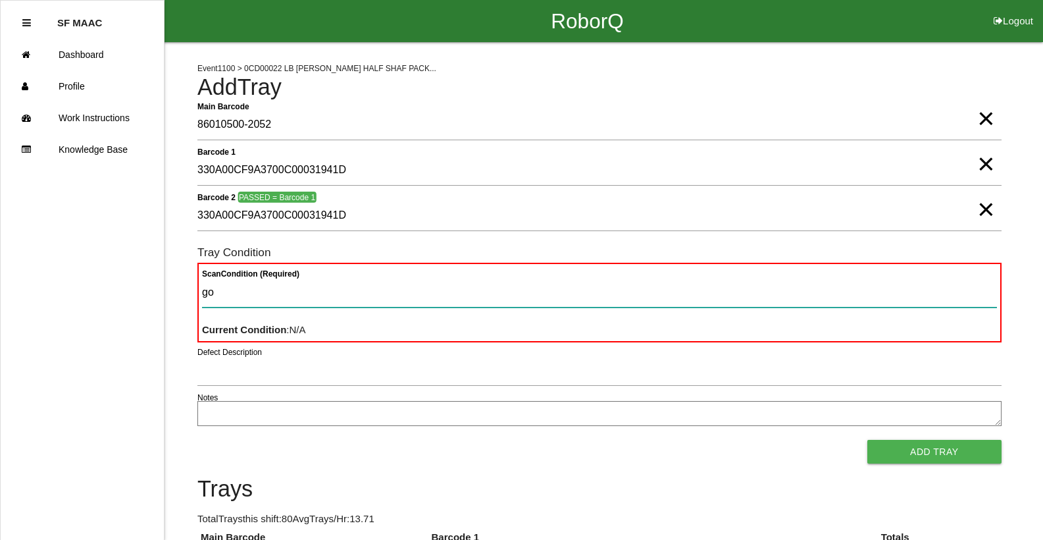
type Condition "goo"
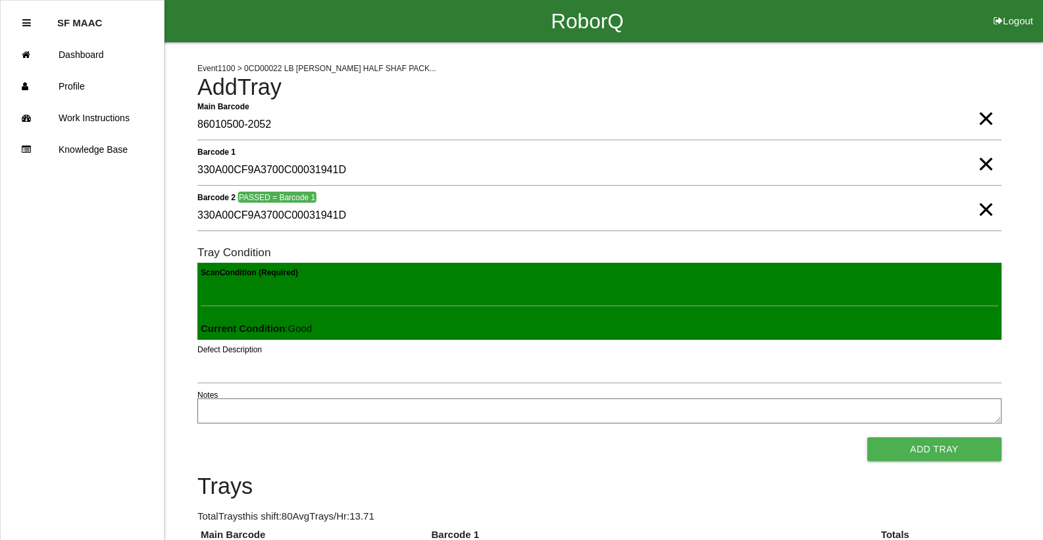
click at [868, 437] on button "Add Tray" at bounding box center [935, 449] width 134 height 24
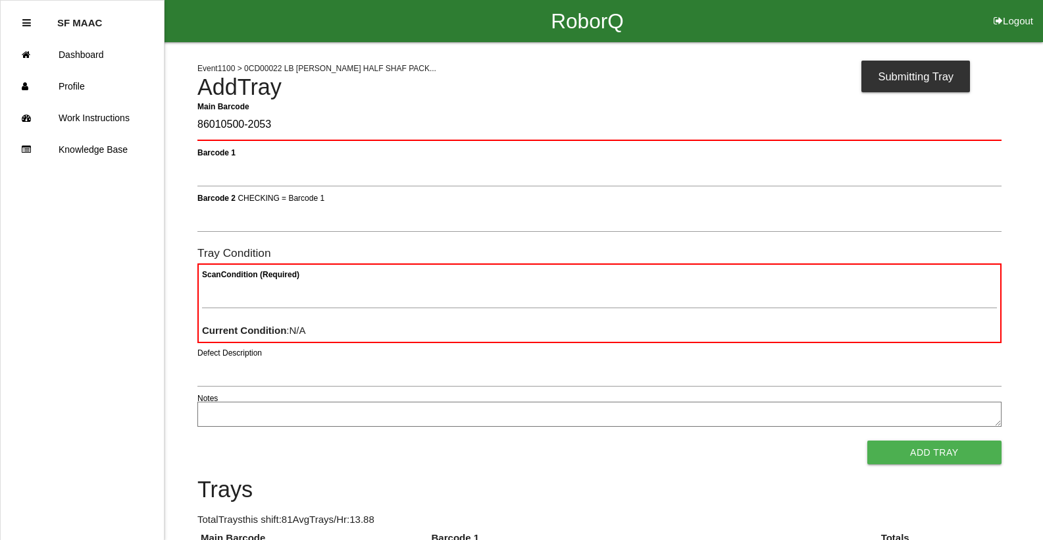
type Barcode "86010500-2053"
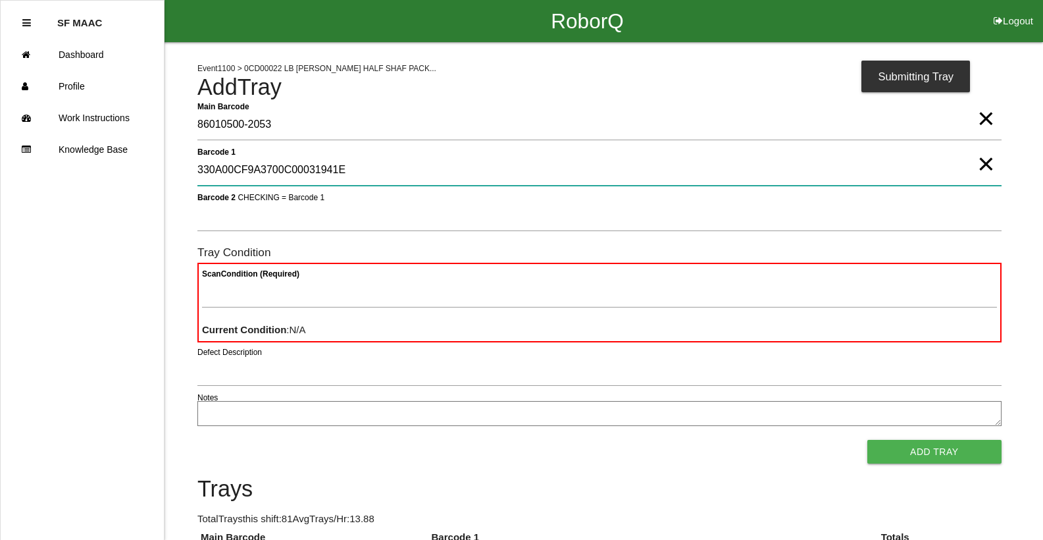
type 1 "330A00CF9A3700C00031941E"
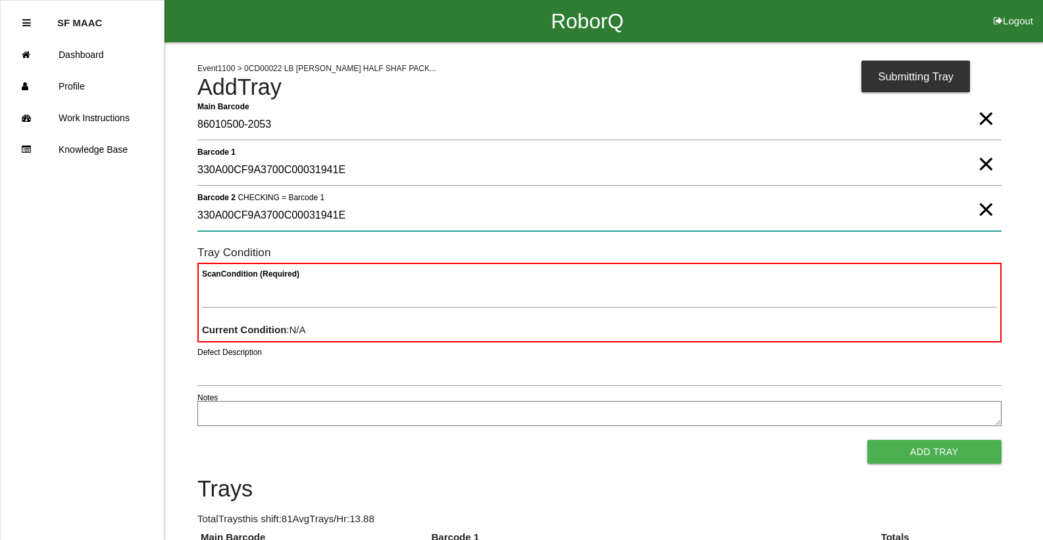
type 2 "330A00CF9A3700C00031941E"
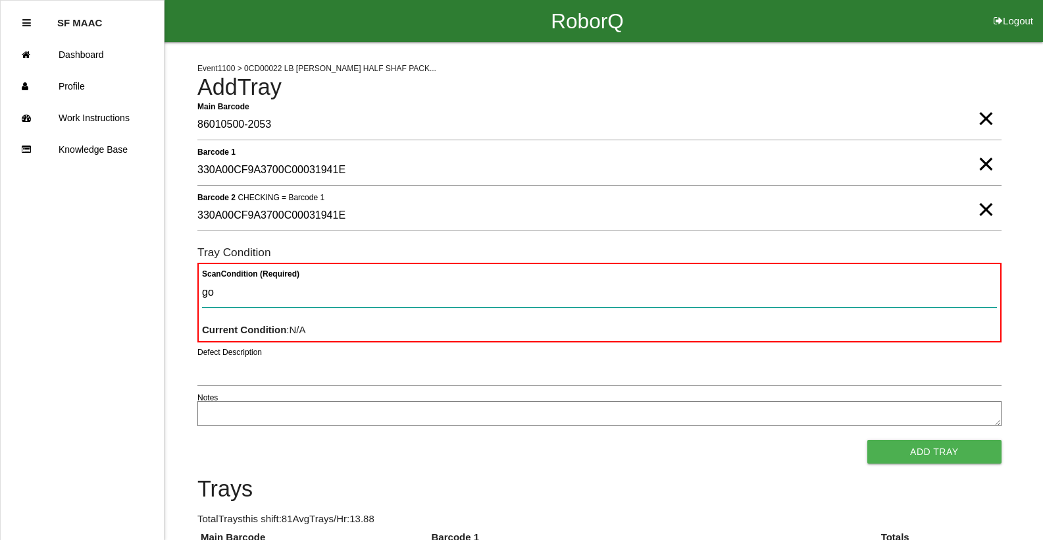
type Condition "goo"
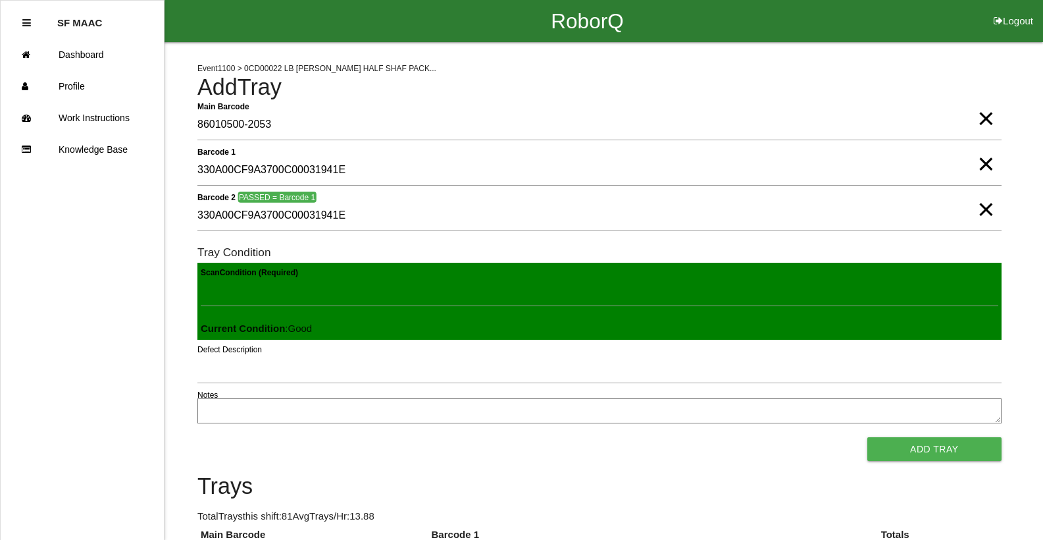
click at [868, 437] on button "Add Tray" at bounding box center [935, 449] width 134 height 24
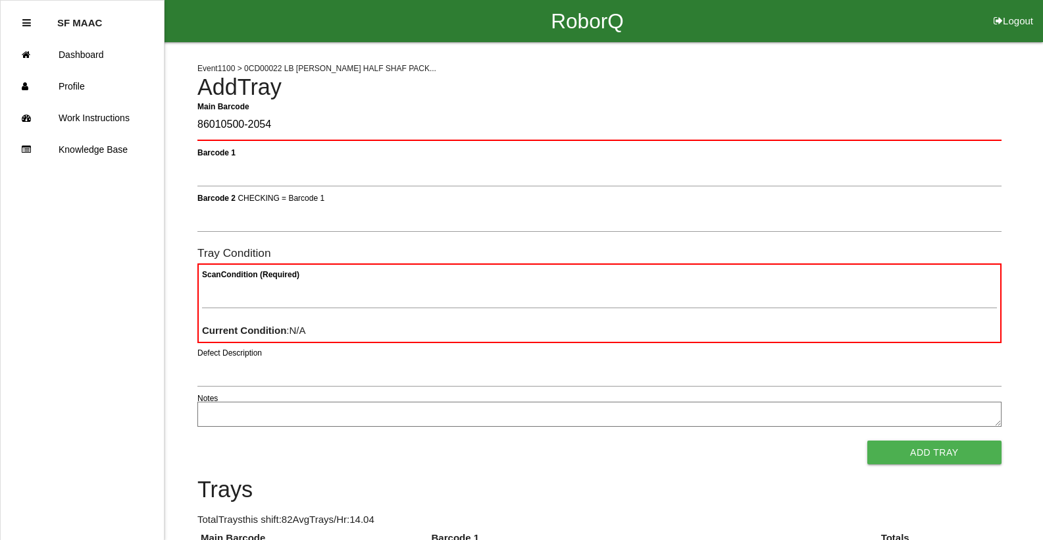
type Barcode "86010500-2054"
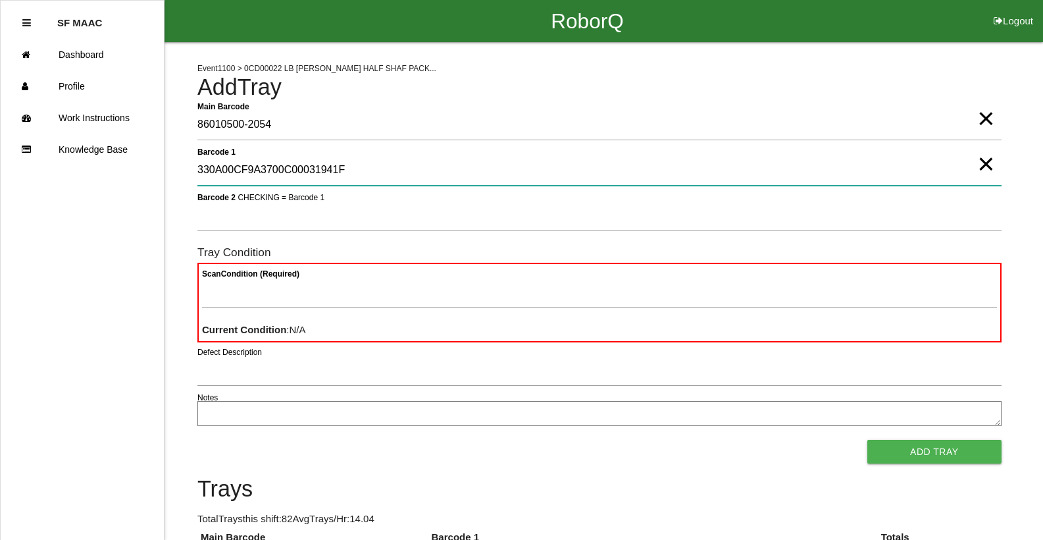
type 1 "330A00CF9A3700C00031941F"
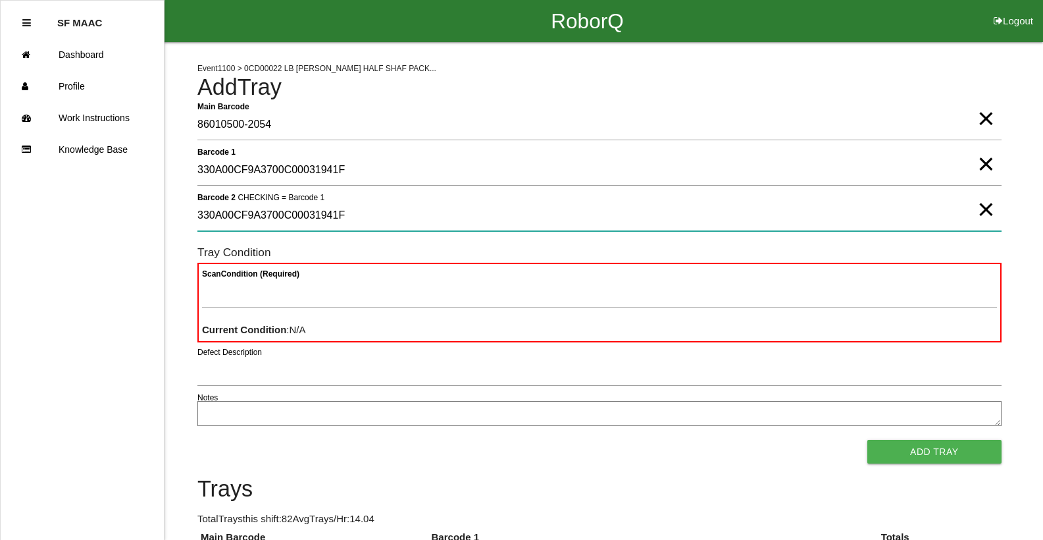
type 2 "330A00CF9A3700C00031941F"
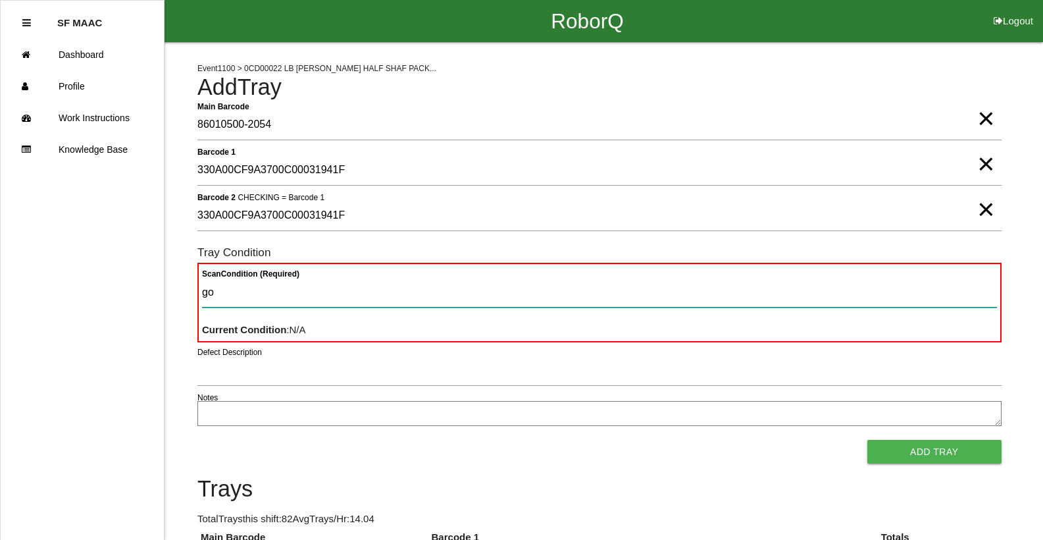
type Condition "goo"
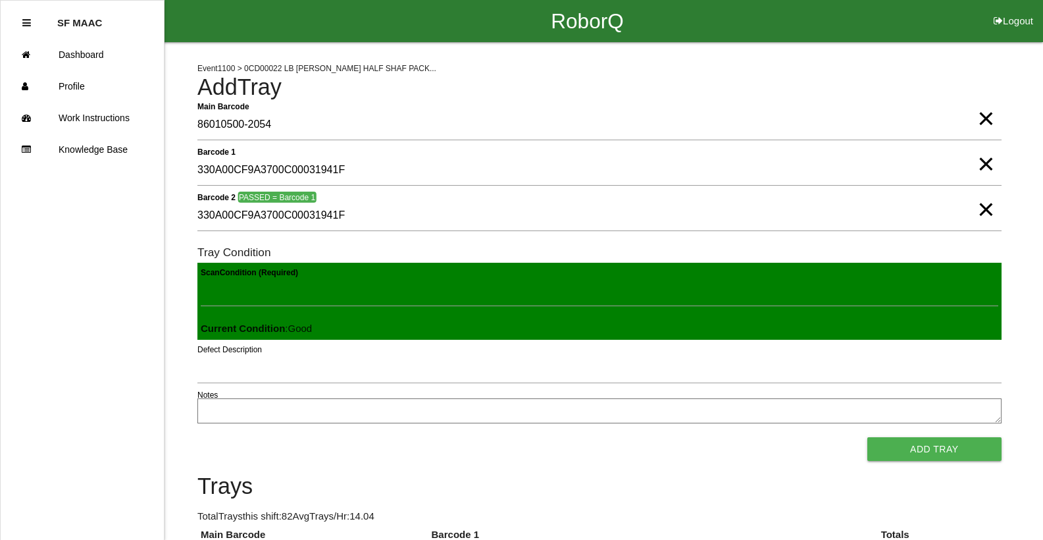
click at [868, 437] on button "Add Tray" at bounding box center [935, 449] width 134 height 24
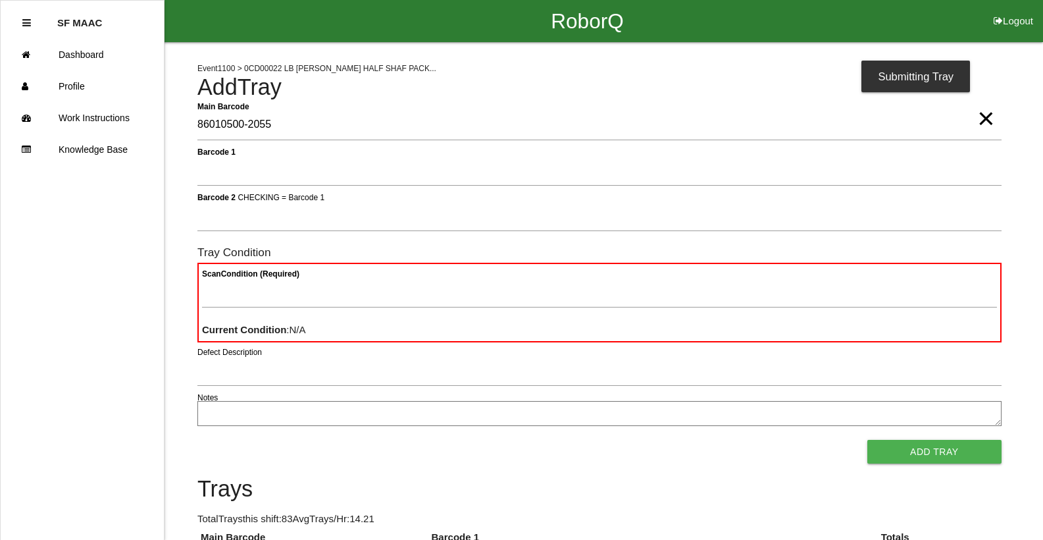
type Barcode "86010500-2055"
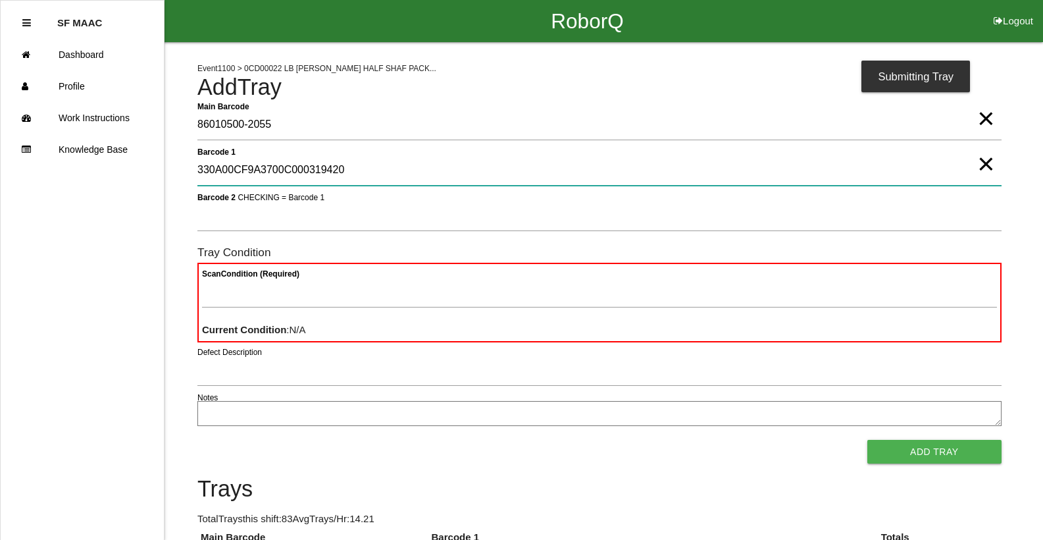
type 1 "330A00CF9A3700C000319420"
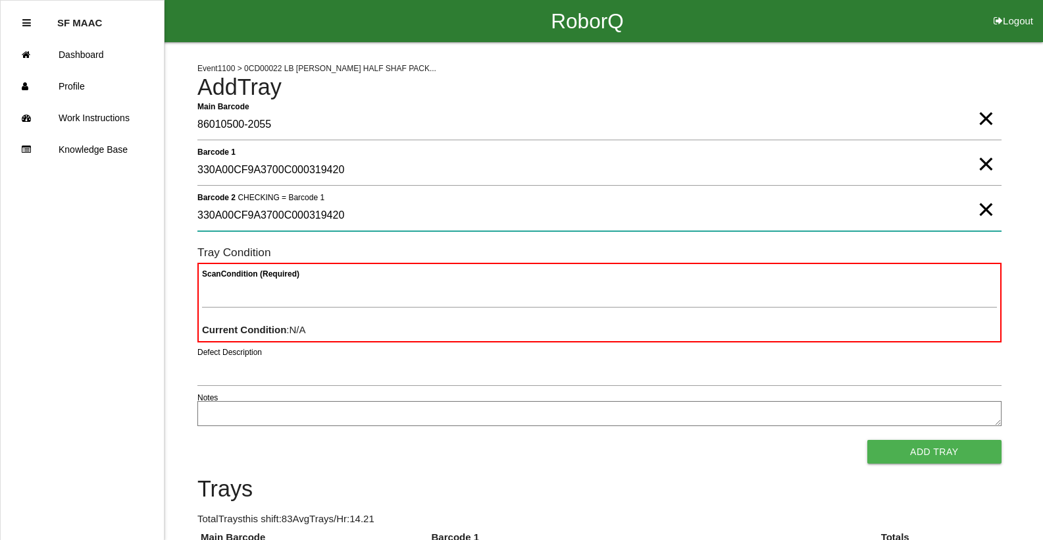
type 2 "330A00CF9A3700C000319420"
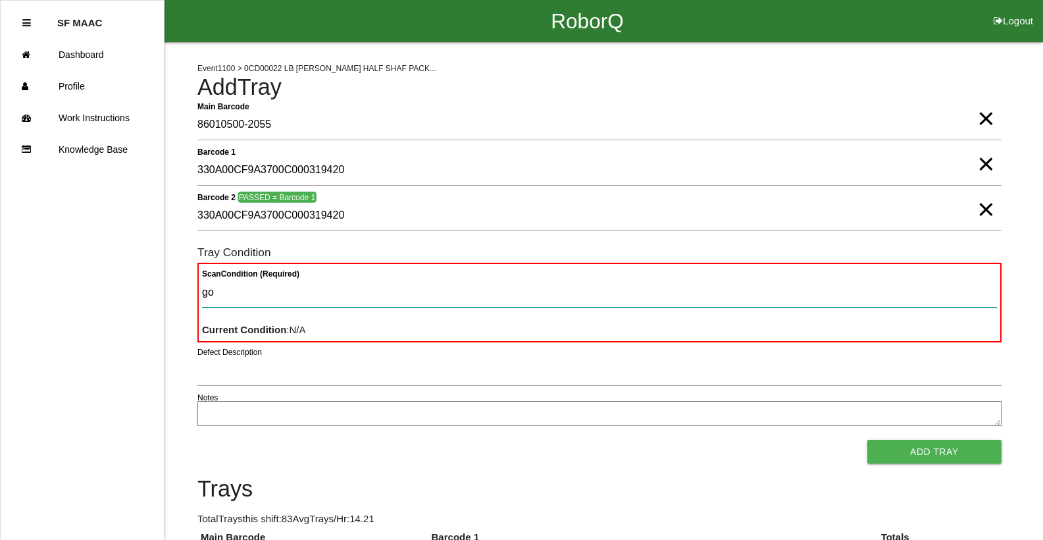
type Condition "goo"
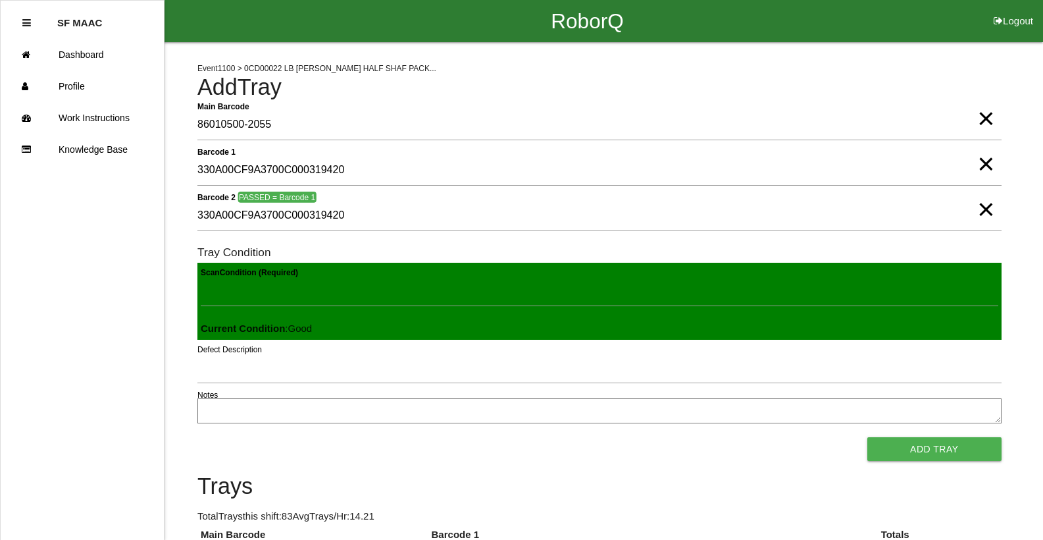
click at [868, 437] on button "Add Tray" at bounding box center [935, 449] width 134 height 24
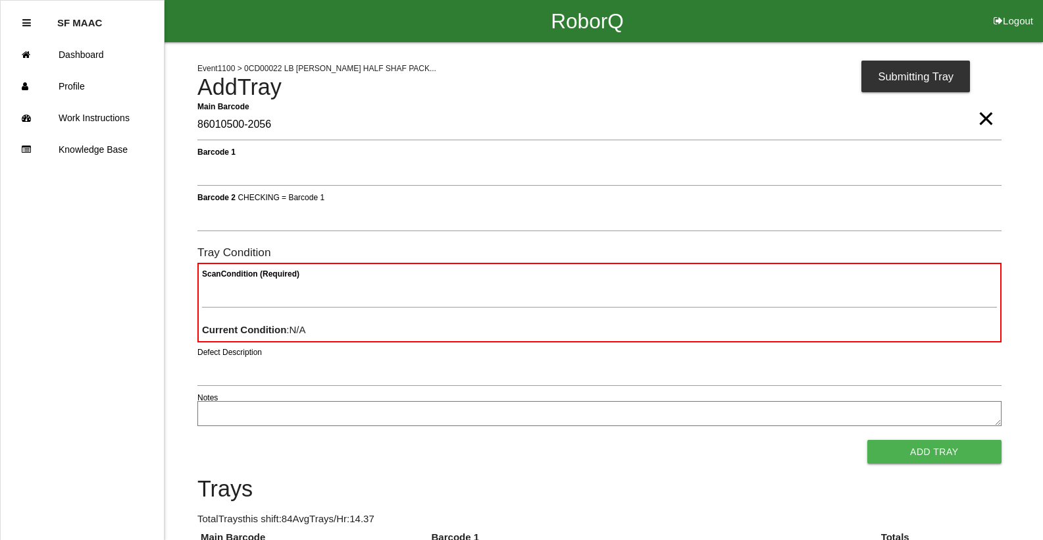
type Barcode "86010500-2056"
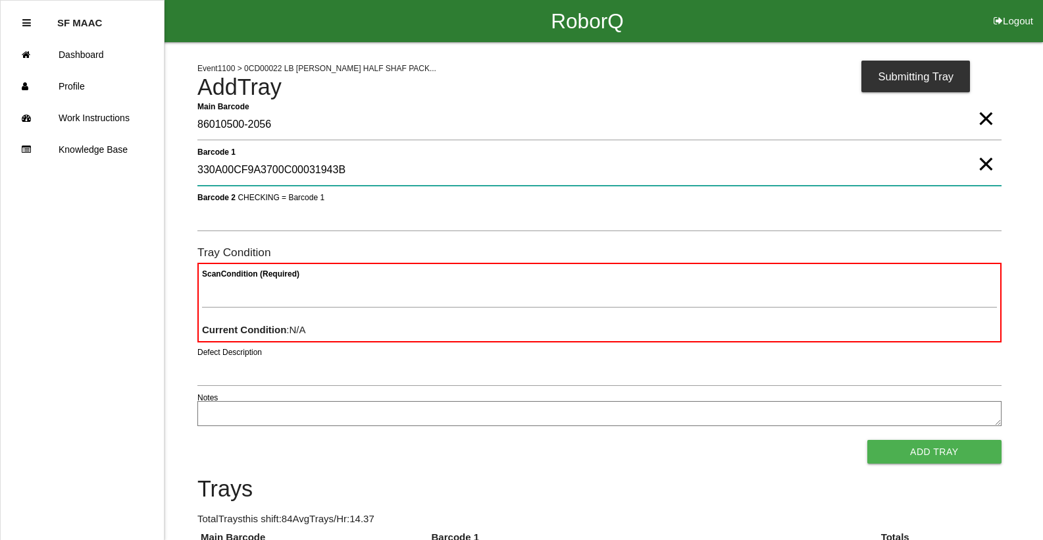
type 1 "330A00CF9A3700C00031943B"
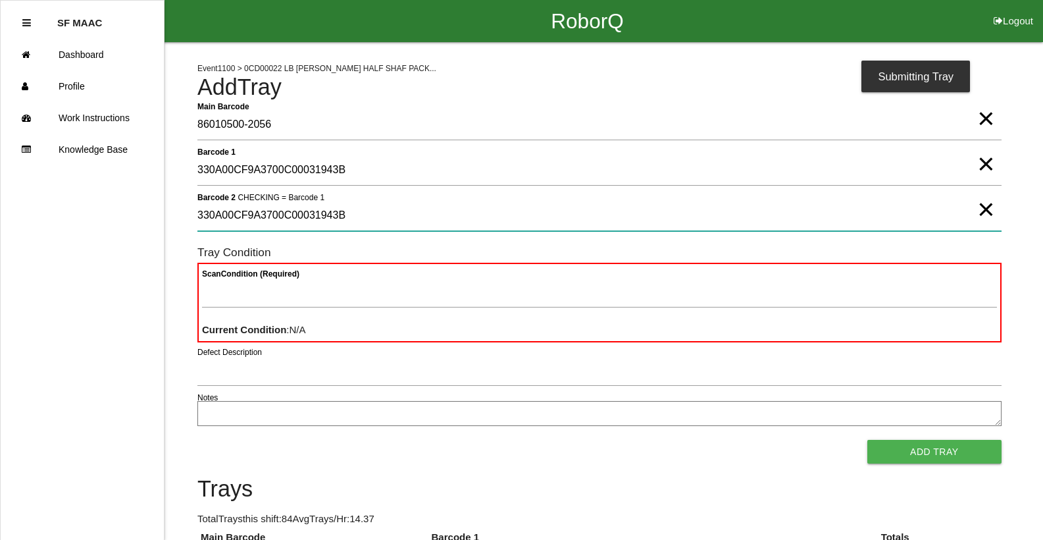
type 2 "330A00CF9A3700C00031943B"
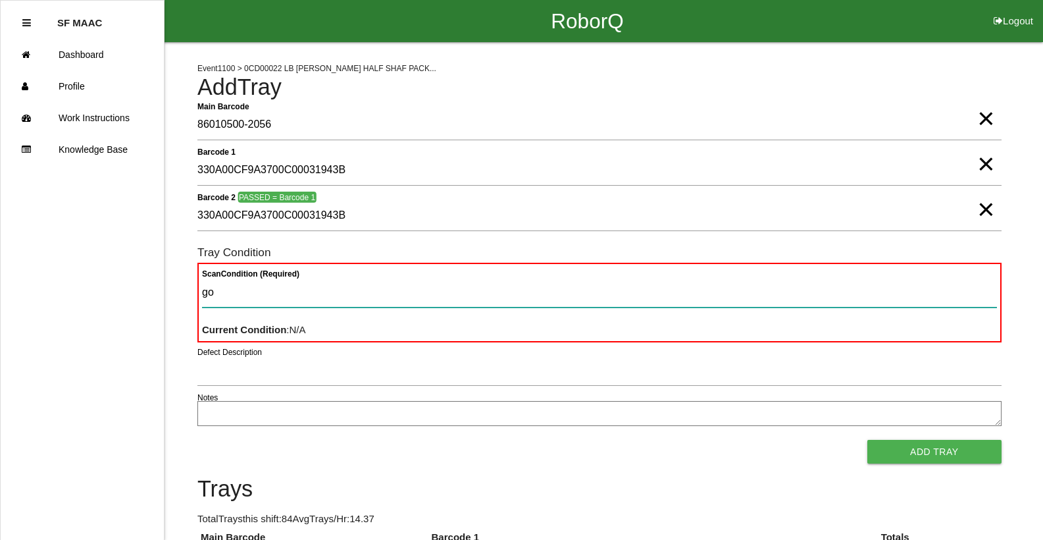
type Condition "goo"
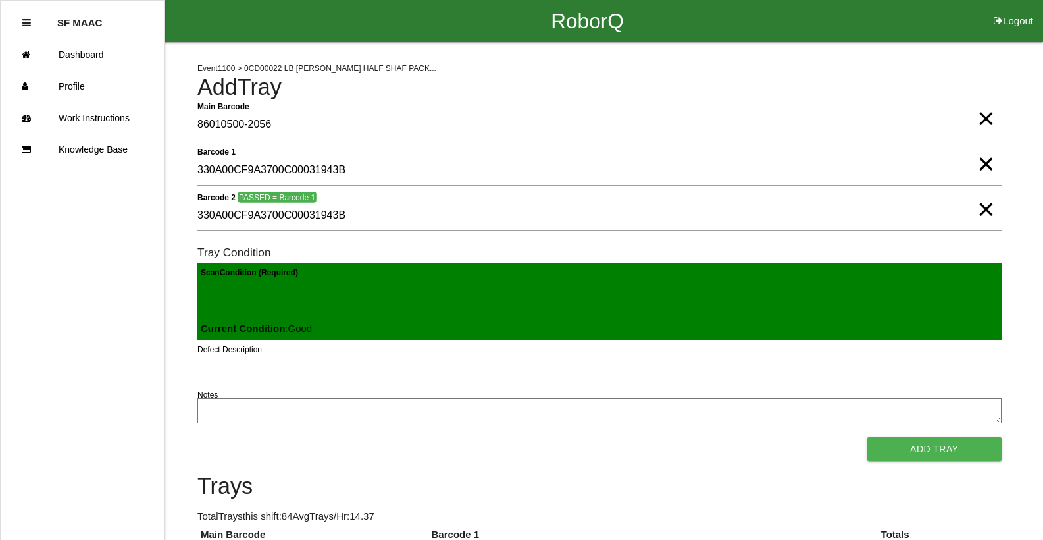
click at [868, 437] on button "Add Tray" at bounding box center [935, 449] width 134 height 24
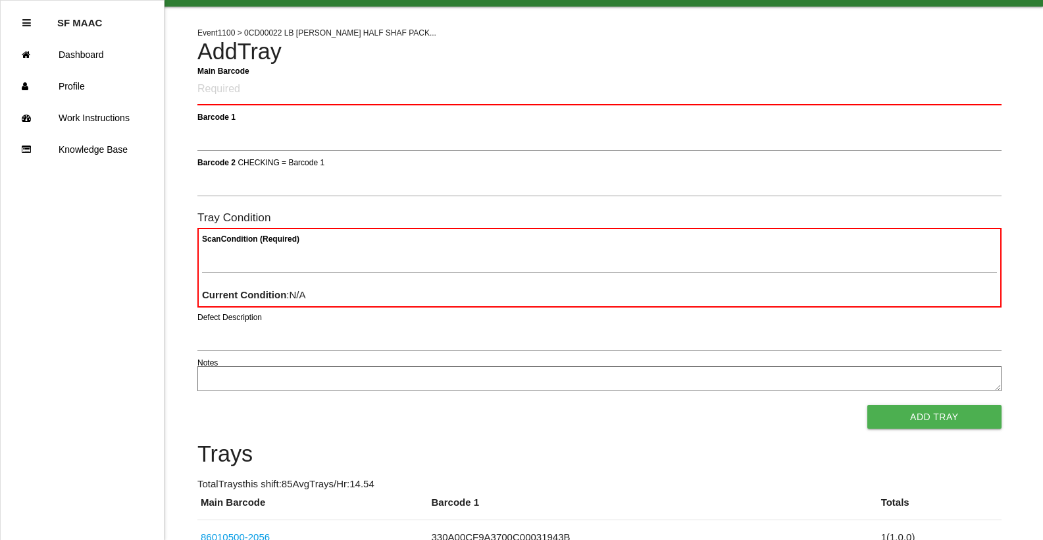
scroll to position [66, 0]
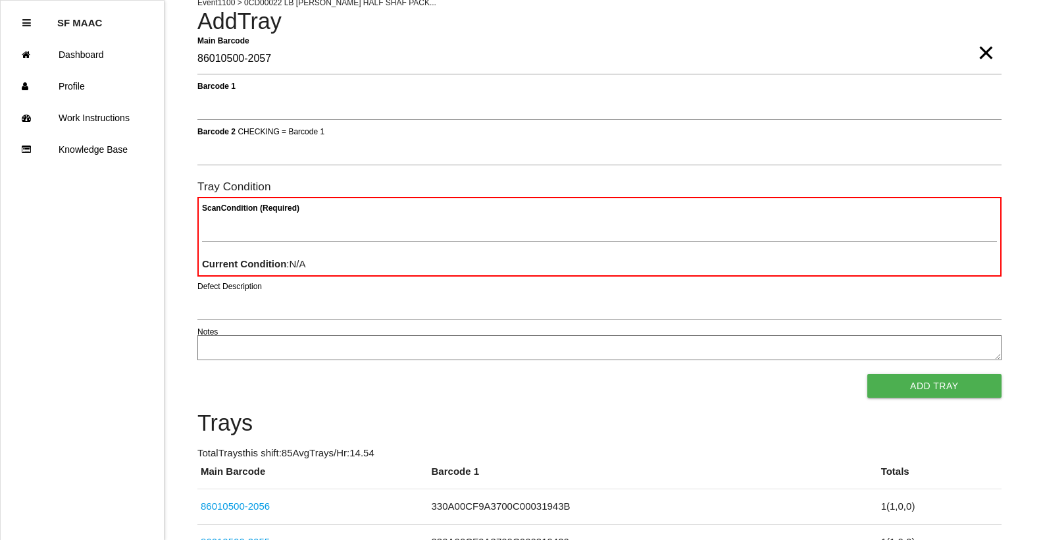
type Barcode "86010500-2057"
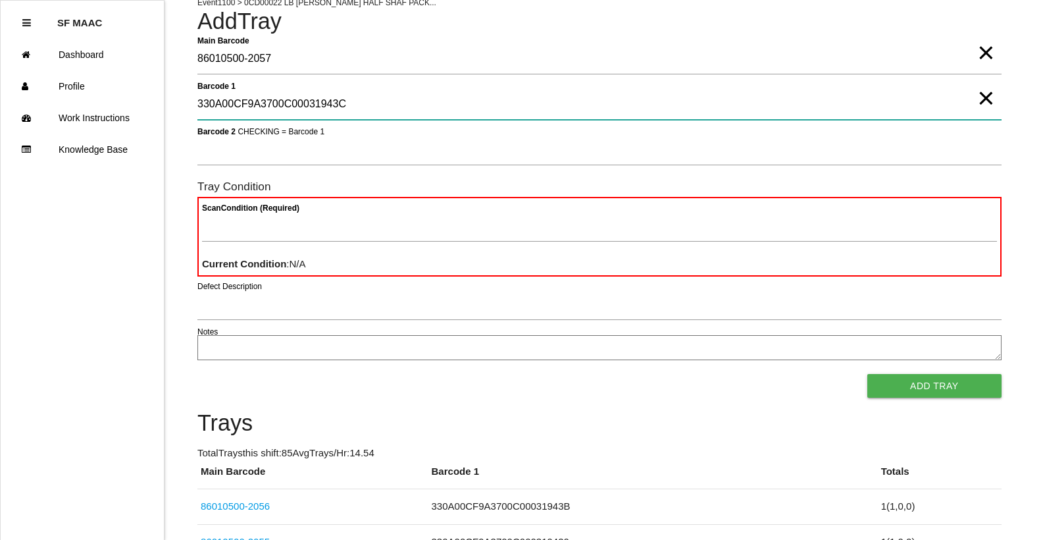
type 1 "330A00CF9A3700C00031943C"
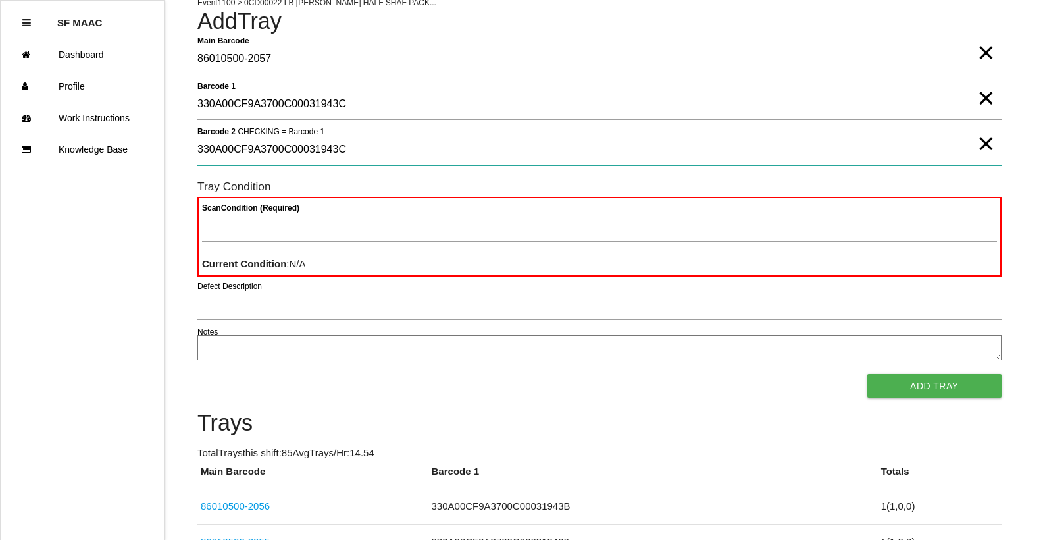
type 2 "330A00CF9A3700C00031943C"
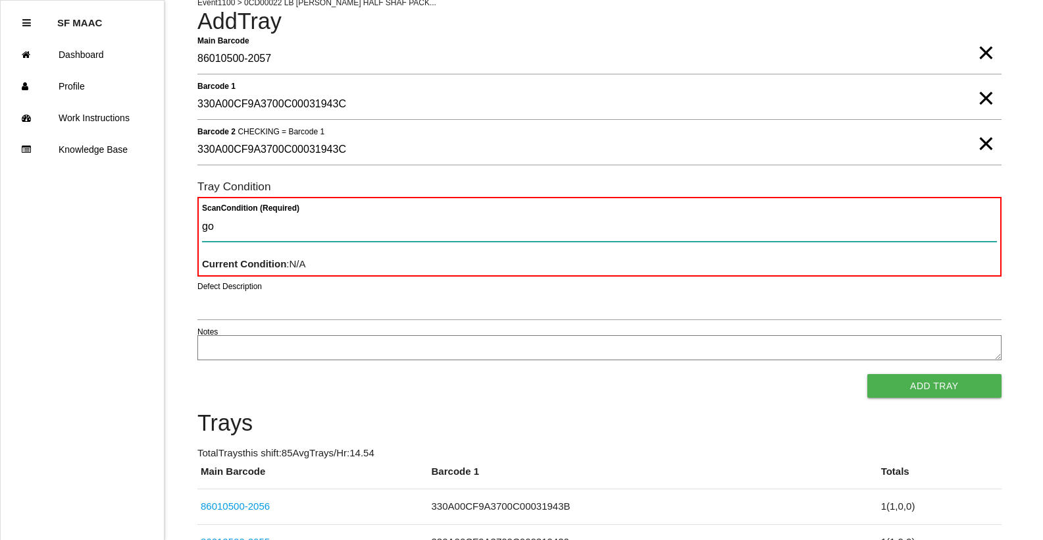
type Condition "goo"
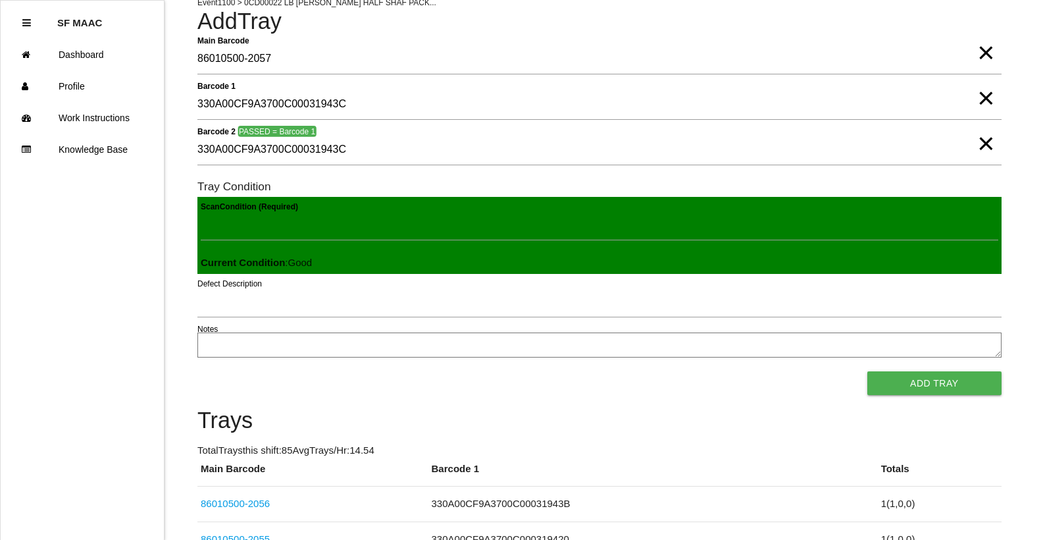
click at [868, 371] on button "Add Tray" at bounding box center [935, 383] width 134 height 24
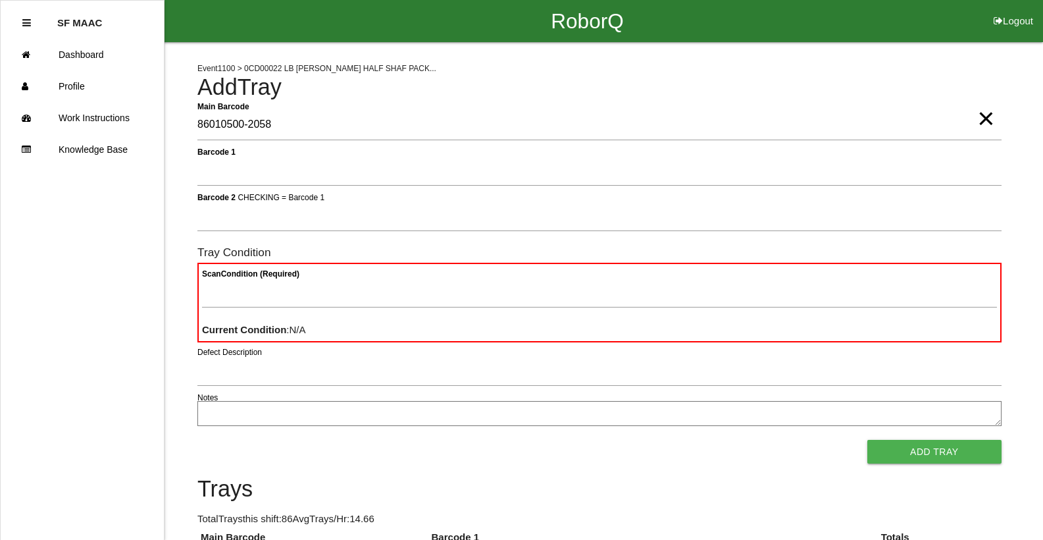
type Barcode "86010500-2058"
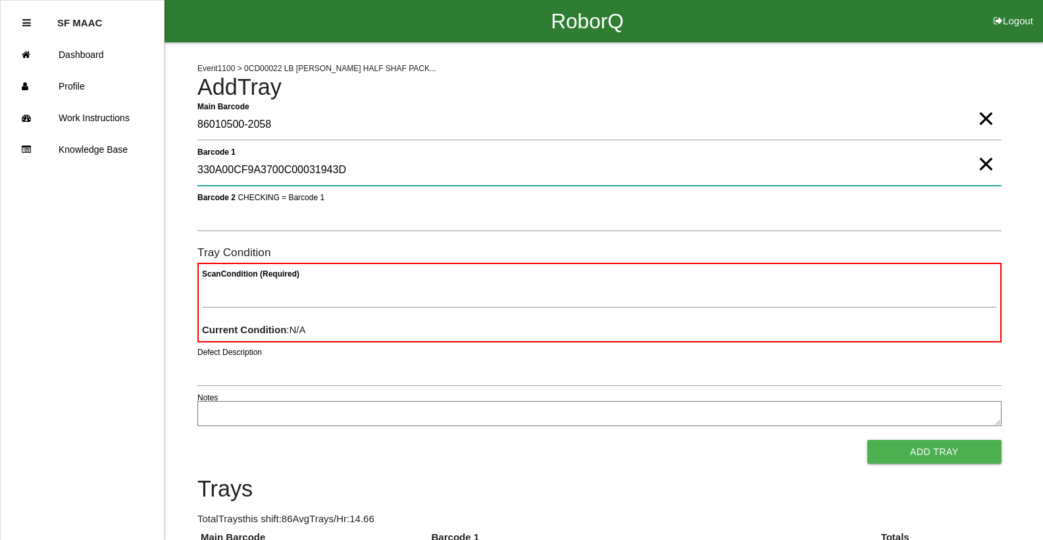
type 1 "330A00CF9A3700C00031943D"
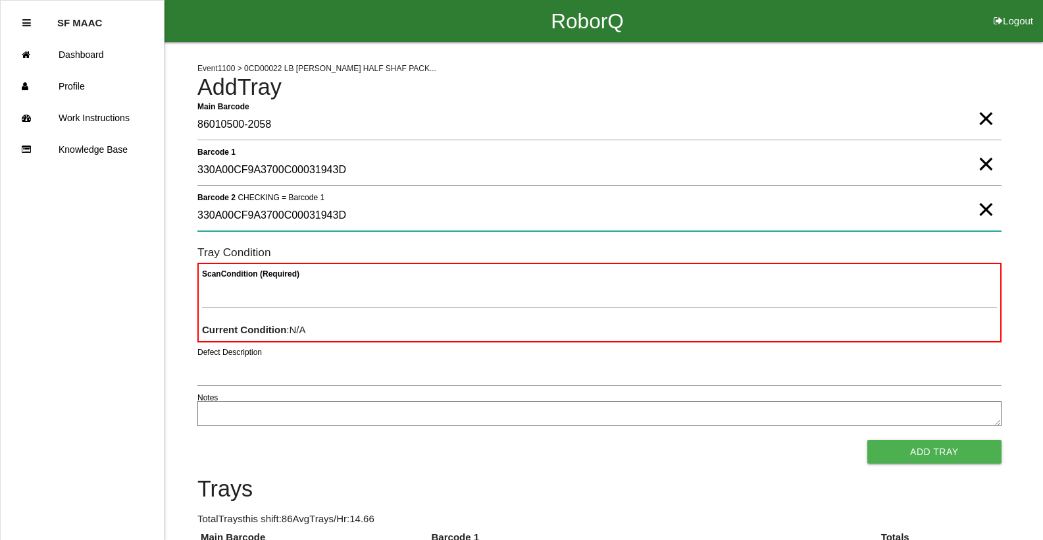
type 2 "330A00CF9A3700C00031943D"
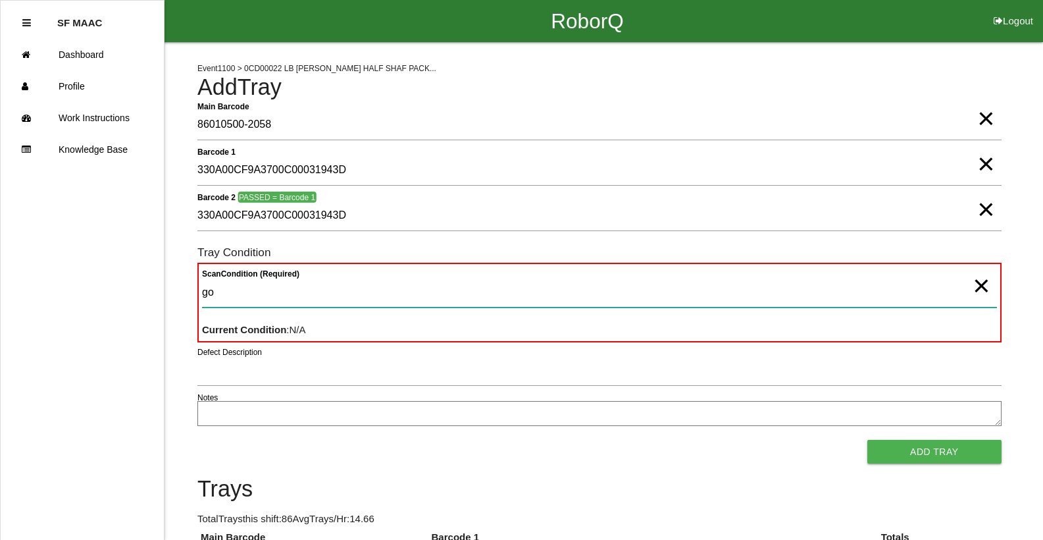
type Condition "goo"
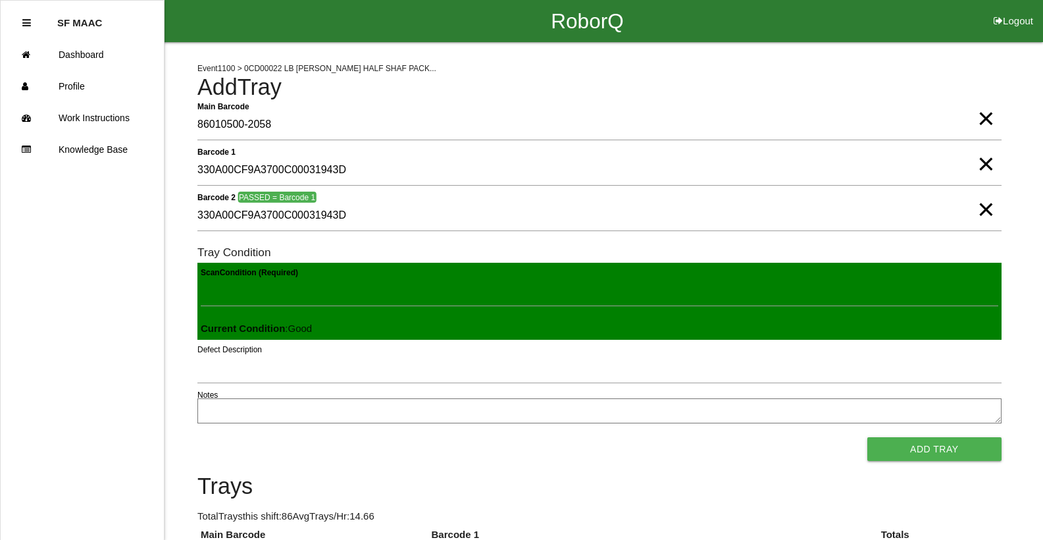
click at [868, 437] on button "Add Tray" at bounding box center [935, 449] width 134 height 24
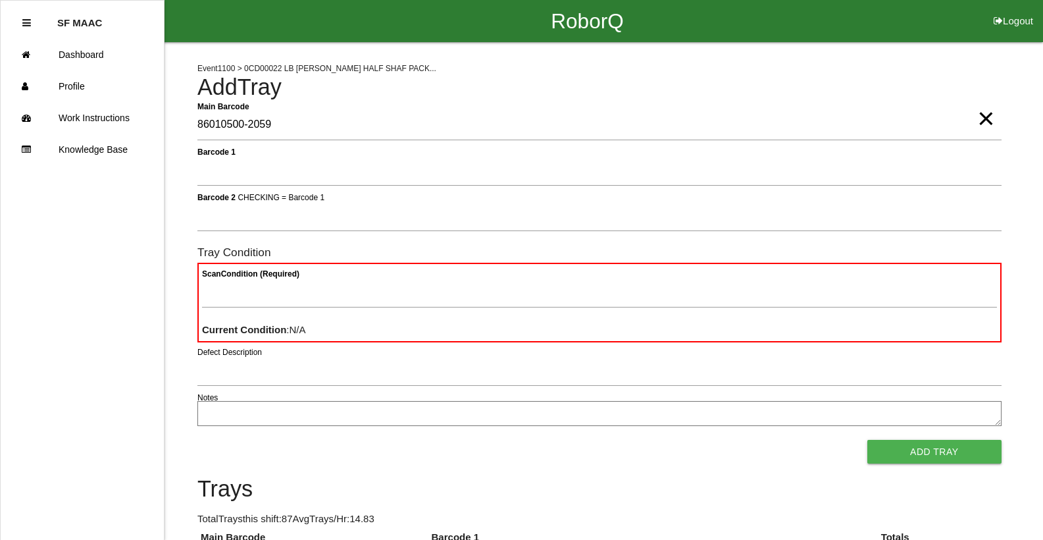
type Barcode "86010500-2059"
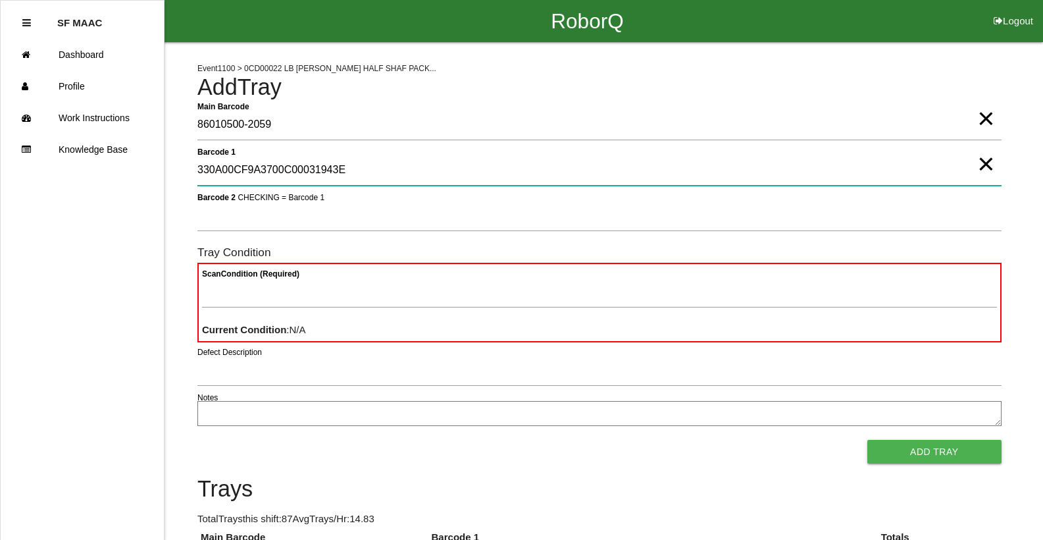
type 1 "330A00CF9A3700C00031943E"
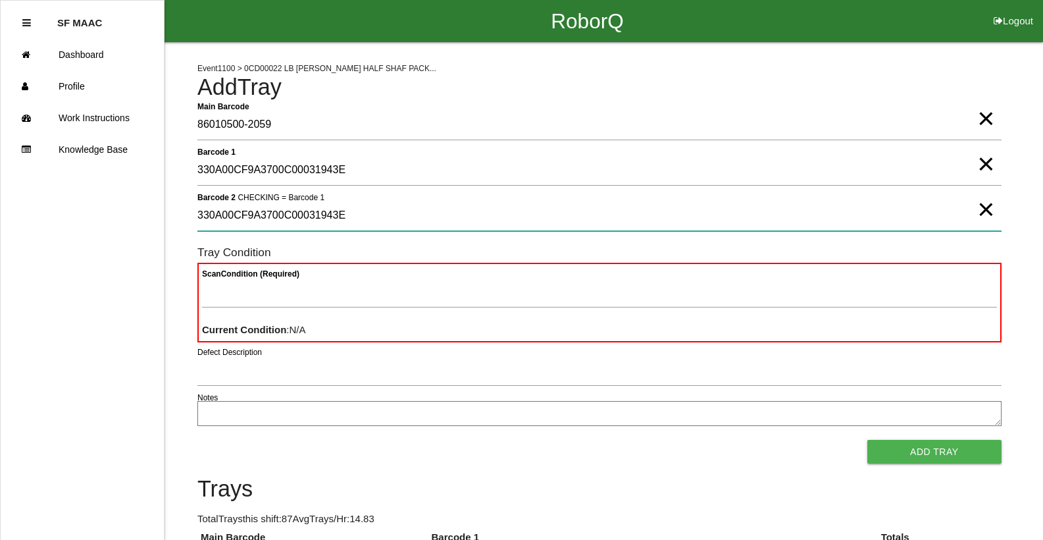
type 2 "330A00CF9A3700C00031943E"
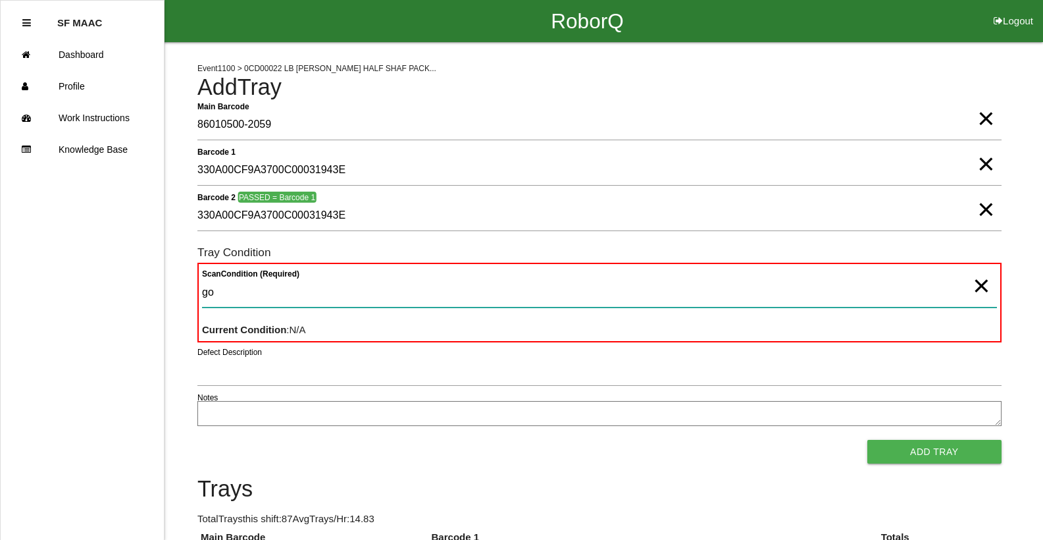
type Condition "goo"
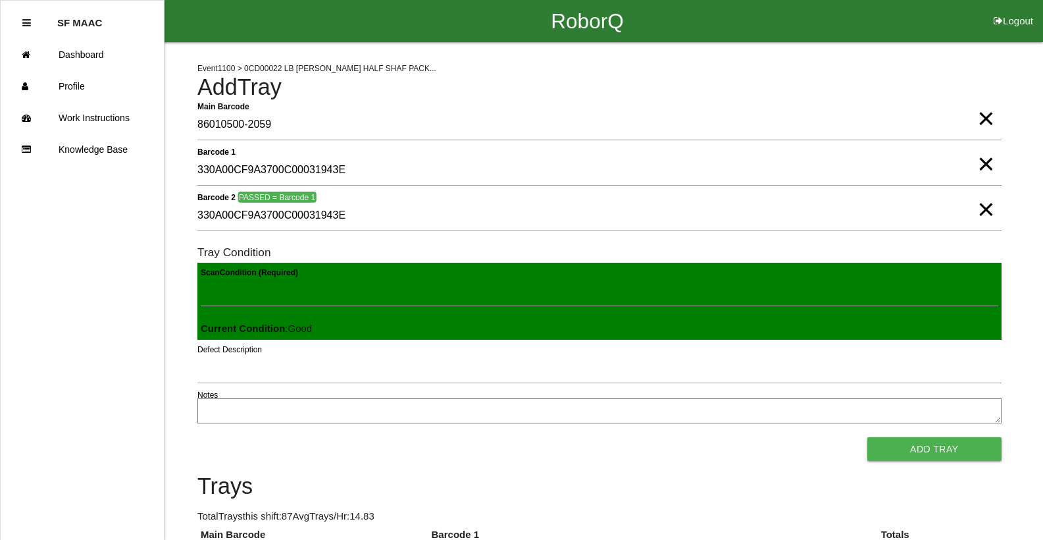
click at [868, 437] on button "Add Tray" at bounding box center [935, 449] width 134 height 24
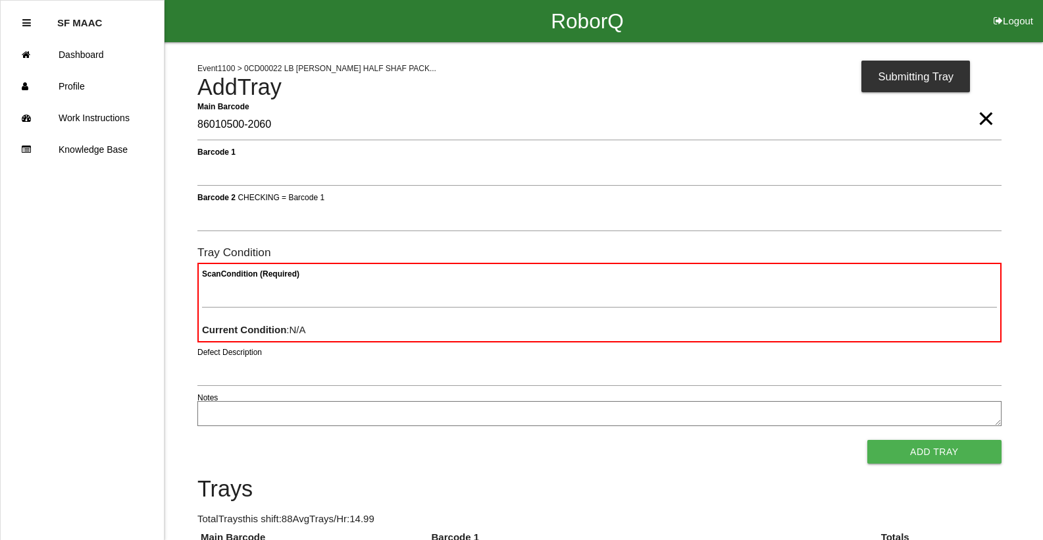
type Barcode "86010500-2060"
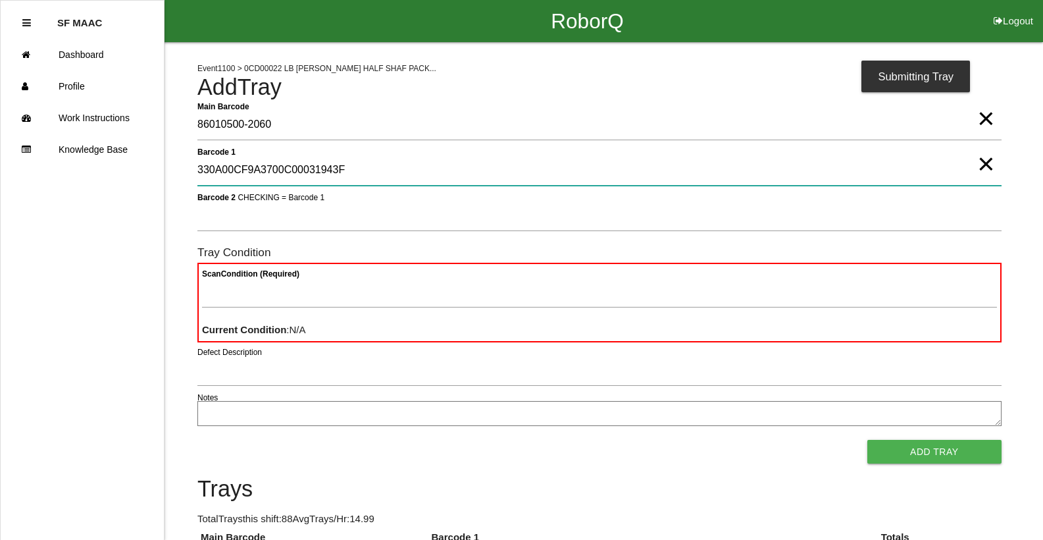
type 1 "330A00CF9A3700C00031943F"
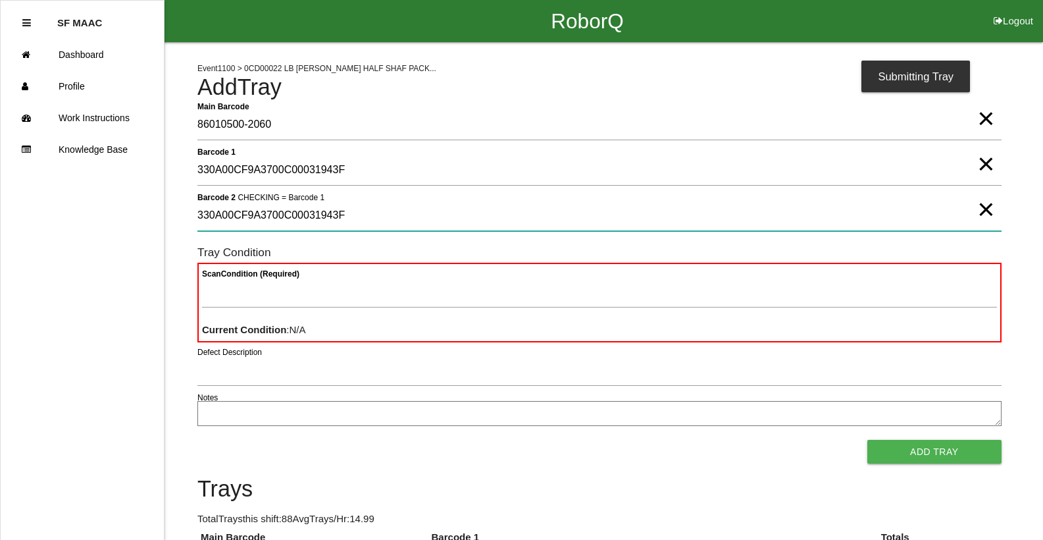
type 2 "330A00CF9A3700C00031943F"
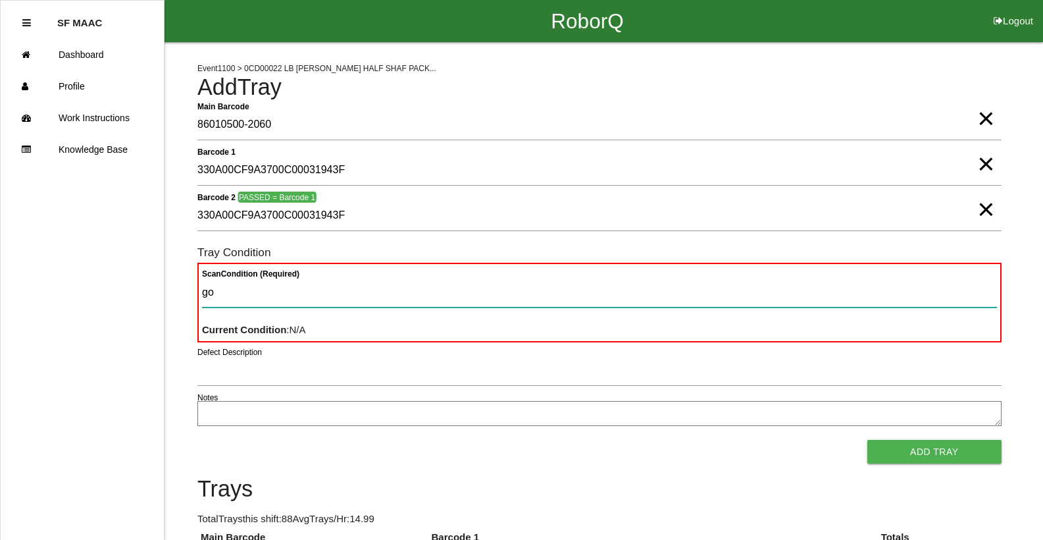
type Condition "goo"
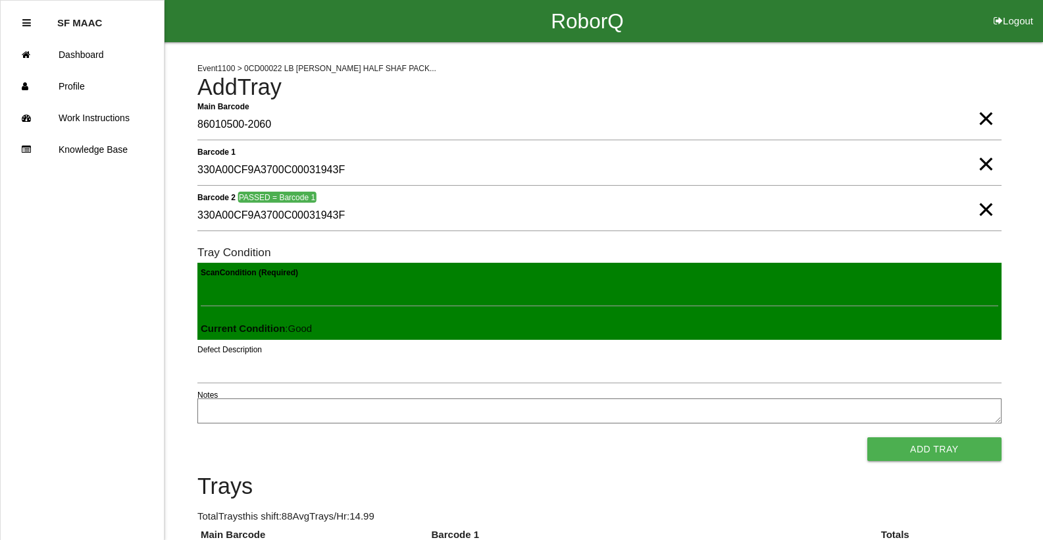
click at [868, 437] on button "Add Tray" at bounding box center [935, 449] width 134 height 24
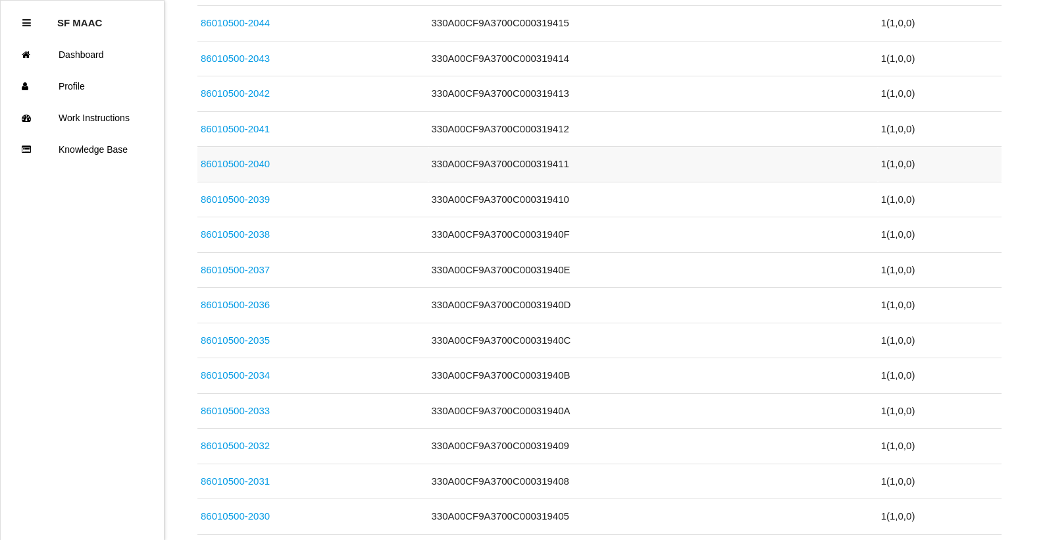
scroll to position [1119, 0]
